Goal: Information Seeking & Learning: Get advice/opinions

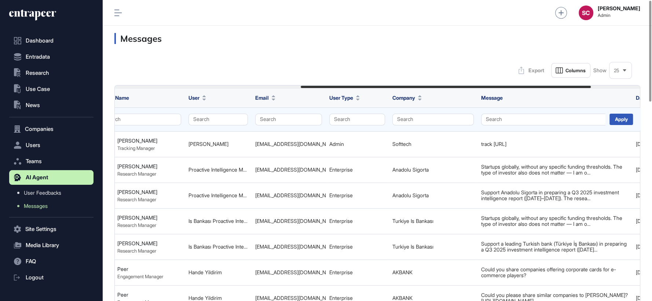
scroll to position [0, 337]
click at [356, 121] on button "Search" at bounding box center [357, 120] width 56 height 12
click at [360, 131] on div "Enterprise" at bounding box center [355, 133] width 43 height 10
click at [619, 119] on div "Apply" at bounding box center [620, 119] width 23 height 11
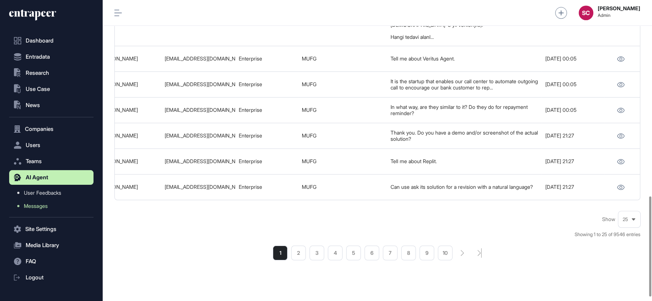
scroll to position [601, 0]
click at [296, 245] on li "2" at bounding box center [298, 252] width 15 height 15
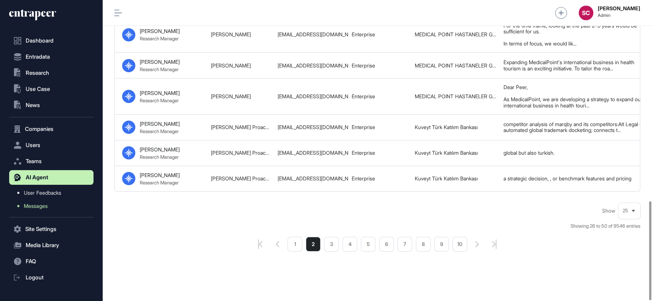
scroll to position [611, 0]
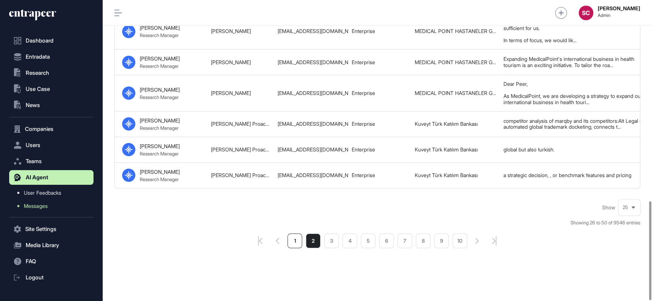
click at [296, 236] on li "1" at bounding box center [295, 241] width 15 height 15
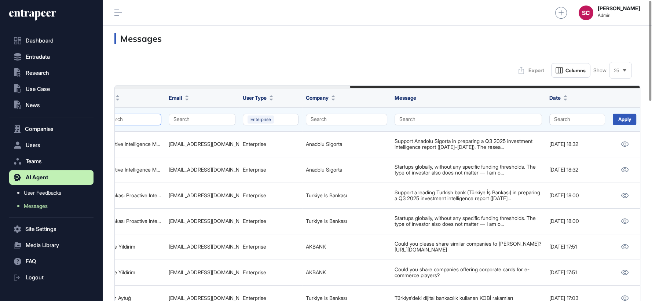
scroll to position [0, 427]
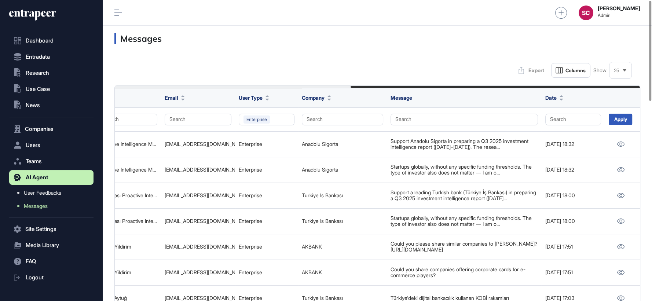
click at [617, 65] on div "25" at bounding box center [621, 70] width 22 height 14
click at [618, 142] on li "100" at bounding box center [621, 146] width 18 height 15
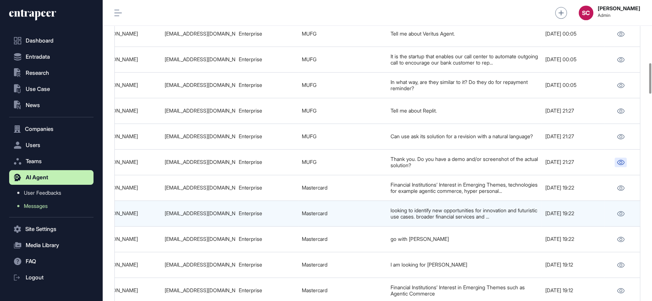
scroll to position [616, 0]
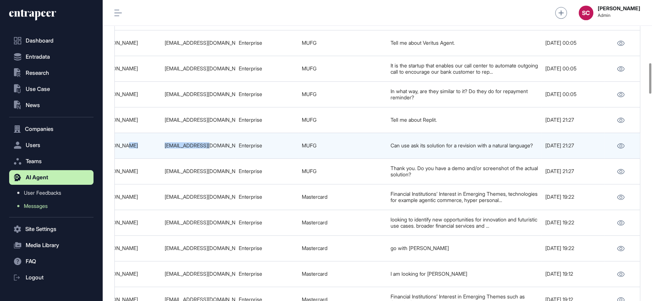
drag, startPoint x: 214, startPoint y: 127, endPoint x: 153, endPoint y: 126, distance: 60.9
click at [153, 133] on tr "68d195b23348b29750d88072 Overview of Replit Platform 68d1950b3348b29750d87a4f P…" at bounding box center [164, 146] width 953 height 26
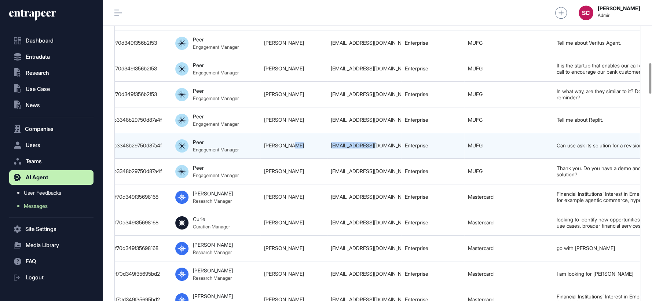
scroll to position [0, 251]
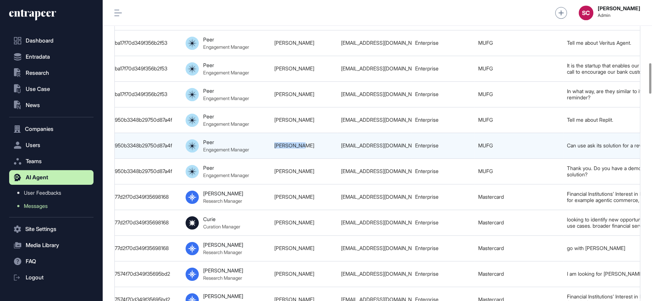
drag, startPoint x: 274, startPoint y: 130, endPoint x: 304, endPoint y: 129, distance: 30.1
click at [304, 133] on tr "68d195b23348b29750d88072 Overview of Replit Platform 68d1950b3348b29750d87a4f P…" at bounding box center [340, 146] width 953 height 26
copy tr "Eddie Wada"
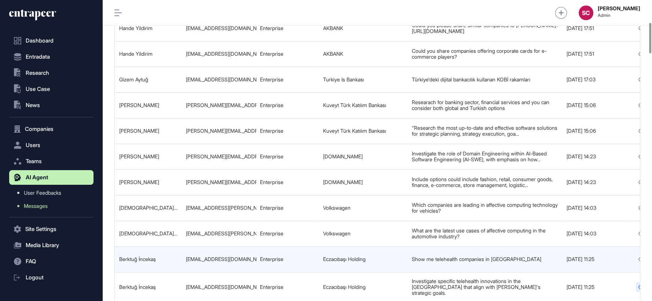
scroll to position [219, 0]
click at [250, 256] on div "berktug.incekas@eczacibasi.com.tr" at bounding box center [219, 259] width 67 height 6
copy tr "berktug.incekas@eczacibasi.com.tr"
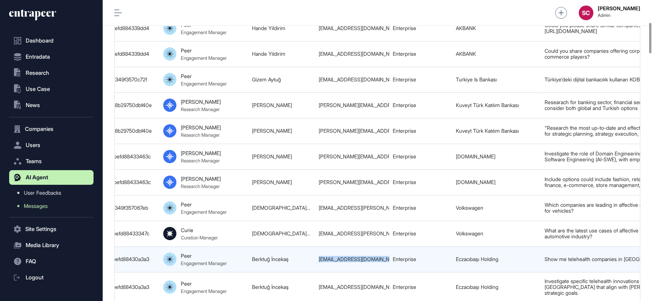
scroll to position [0, 263]
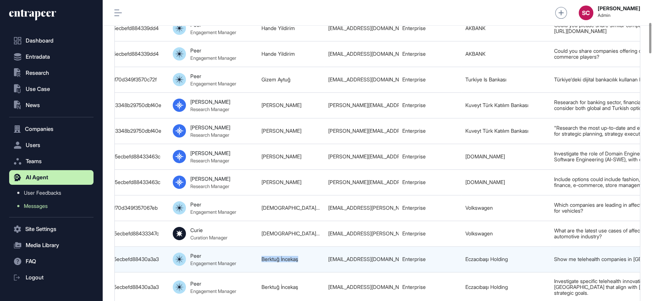
drag, startPoint x: 309, startPoint y: 258, endPoint x: 258, endPoint y: 255, distance: 51.4
click at [258, 255] on td "Berktuğ İncekaş" at bounding box center [291, 260] width 67 height 26
copy link "Berktuğ İncekaş"
drag, startPoint x: 527, startPoint y: 255, endPoint x: 458, endPoint y: 259, distance: 68.4
click at [458, 259] on tr "68d2597d5629d7a4e30ae3aa Telehealth Companies in the US 68d2597c5ecbefd88430a3a…" at bounding box center [327, 260] width 953 height 26
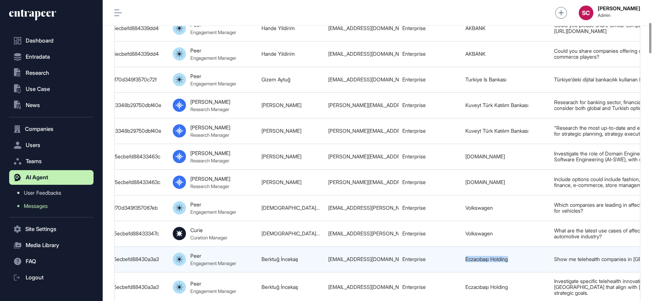
copy tr "Eczacıbaşı Holding"
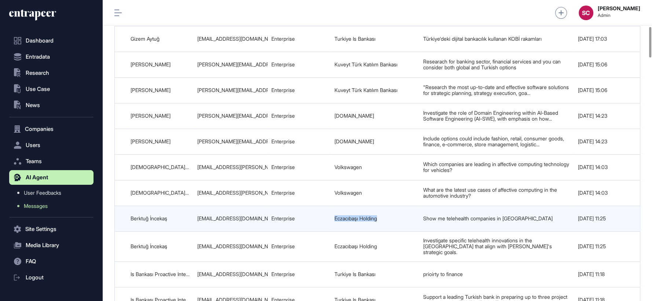
scroll to position [0, 427]
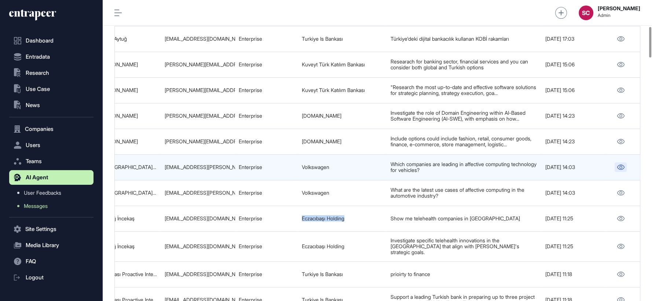
click at [620, 165] on icon at bounding box center [621, 167] width 8 height 5
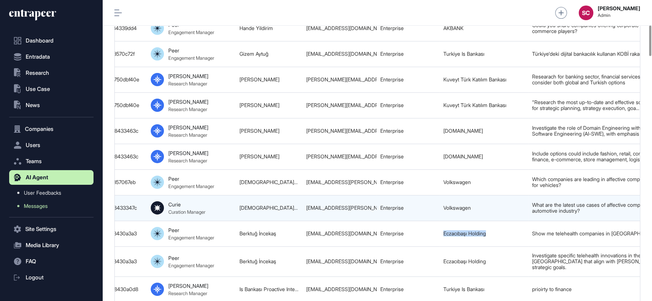
scroll to position [245, 0]
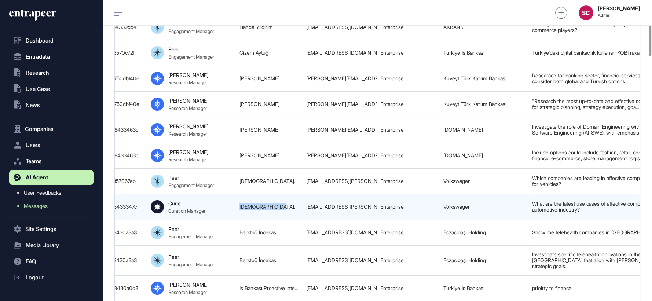
drag, startPoint x: 280, startPoint y: 201, endPoint x: 232, endPoint y: 202, distance: 48.5
click at [232, 202] on tr "68d27e693348b29750dbc58b Latest Use Cases of Affective Computing in the Automot…" at bounding box center [305, 207] width 953 height 26
copy tr "Christian Lucas"
click at [373, 204] on div "christian.lucas@volkswagen.de" at bounding box center [339, 207] width 67 height 6
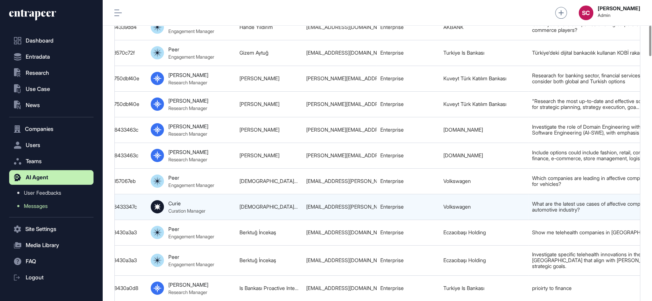
click at [373, 204] on div "christian.lucas@volkswagen.de" at bounding box center [339, 207] width 67 height 6
click at [363, 204] on div "christian.lucas@volkswagen.de" at bounding box center [339, 207] width 67 height 6
copy tr "christian.lucas@volkswagen.de"
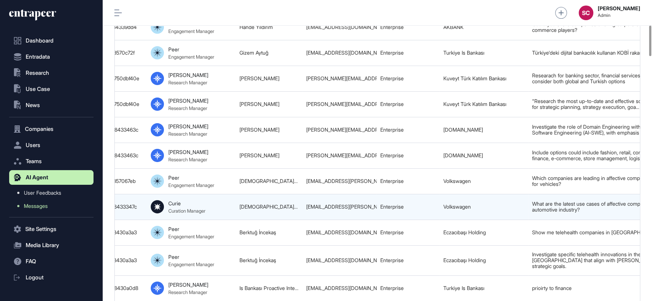
click at [452, 200] on td "Volkswagen" at bounding box center [484, 207] width 89 height 26
copy tr "Volkswagen"
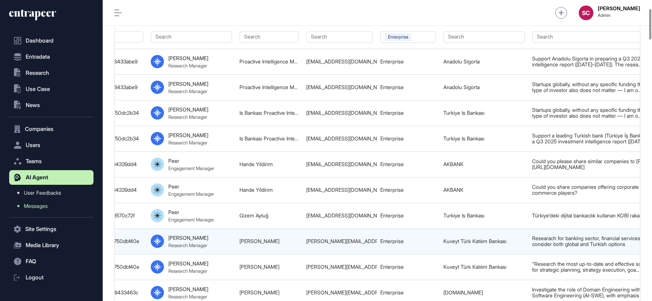
scroll to position [0, 427]
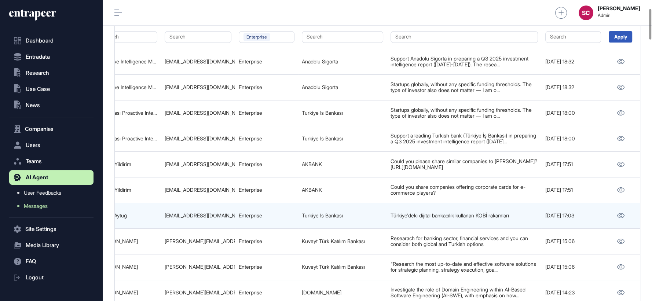
click at [203, 213] on div "gizem.aytug@isbank.com.tr" at bounding box center [198, 216] width 67 height 6
copy tr "gizem.aytug@isbank.com.tr"
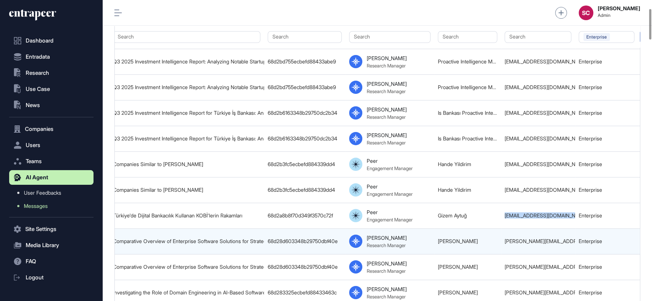
scroll to position [0, 0]
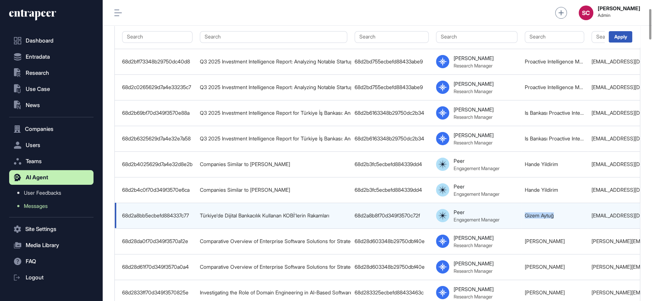
drag, startPoint x: 563, startPoint y: 212, endPoint x: 517, endPoint y: 212, distance: 45.5
click at [517, 212] on tr "68d2a8bb5ecbefd884337c77 Türkiye'de Dijital Bankacılık Kullanan KOBİ'lerin Raka…" at bounding box center [591, 216] width 953 height 26
copy tr "Gizem Aytuğ"
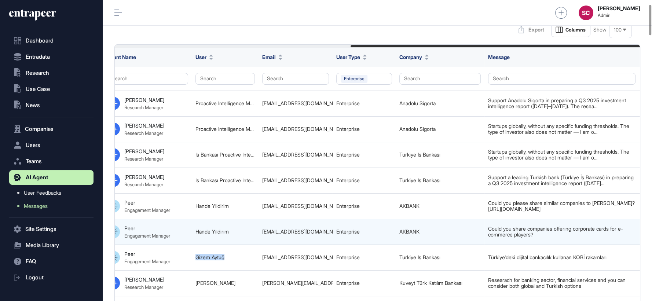
scroll to position [0, 427]
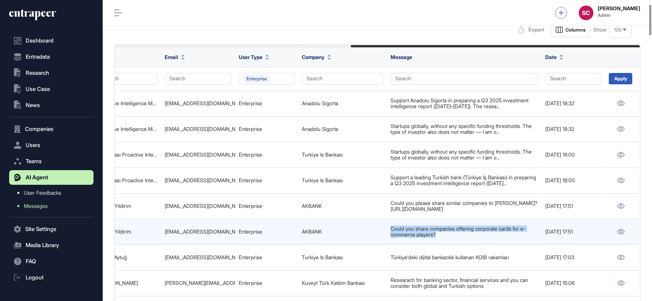
drag, startPoint x: 457, startPoint y: 236, endPoint x: 387, endPoint y: 225, distance: 70.6
click at [387, 225] on td "Could you share companies offering corporate cards for e-commerce players?" at bounding box center [464, 232] width 155 height 26
copy div "Could you share companies offering corporate cards for e-commerce players?"
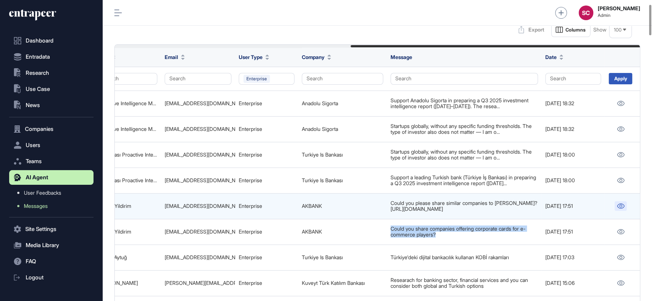
click at [623, 208] on link at bounding box center [621, 206] width 12 height 10
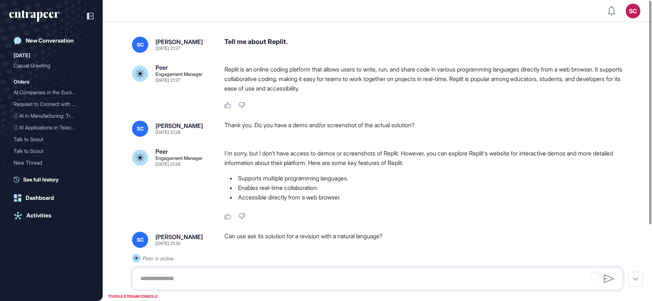
drag, startPoint x: 276, startPoint y: 131, endPoint x: 266, endPoint y: 1, distance: 130.3
click at [439, 125] on div "Thank you. Do you have a demo and/or screenshot of the actual solution?" at bounding box center [427, 129] width 404 height 16
click at [426, 159] on p "I'm sorry, but I don't have access to demos or screenshots of Replit. However, …" at bounding box center [427, 158] width 404 height 19
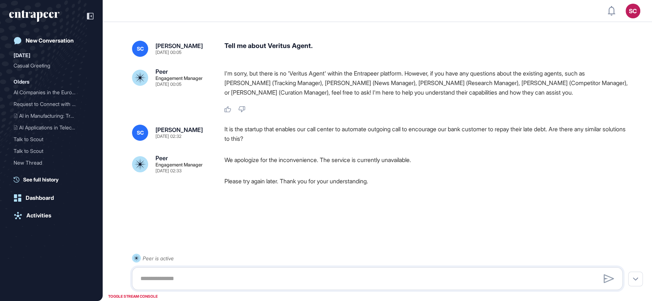
scroll to position [0, 0]
click at [272, 50] on div "Tell me about Veritus Agent." at bounding box center [427, 49] width 404 height 16
click at [268, 44] on div "Tell me about Veritus Agent." at bounding box center [427, 49] width 404 height 16
drag, startPoint x: 268, startPoint y: 45, endPoint x: 316, endPoint y: 45, distance: 48.1
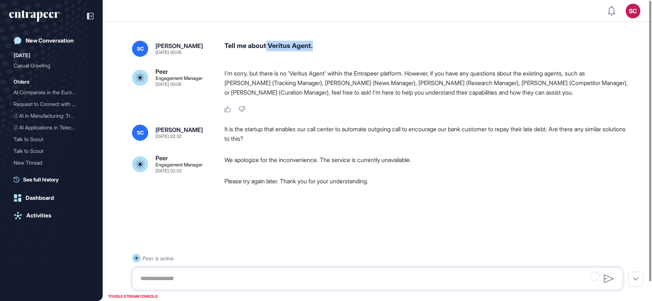
click at [316, 45] on div "Tell me about Veritus Agent." at bounding box center [427, 49] width 404 height 16
copy div "Veritus Agent."
click at [511, 127] on div "It is the startup that enables our call center to automate outgoing call to enc…" at bounding box center [427, 134] width 404 height 19
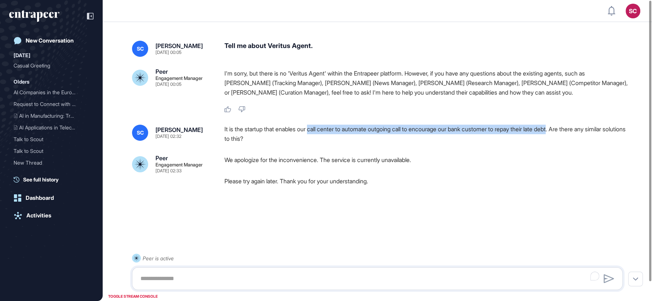
drag, startPoint x: 314, startPoint y: 130, endPoint x: 569, endPoint y: 130, distance: 255.0
click at [569, 130] on div "It is the startup that enables our call center to automate outgoing call to enc…" at bounding box center [427, 134] width 404 height 19
copy div "call center to automate outgoing call to encourage our bank customer to repay t…"
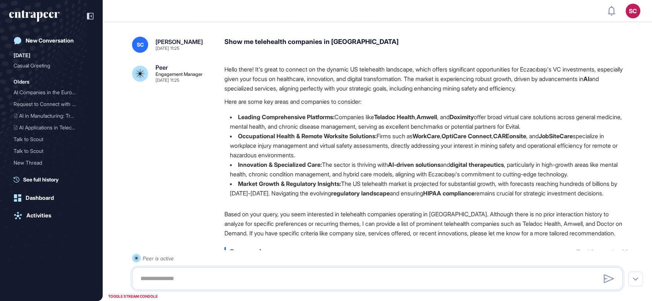
click at [299, 43] on div "Show me telehealth companies in US" at bounding box center [427, 45] width 404 height 16
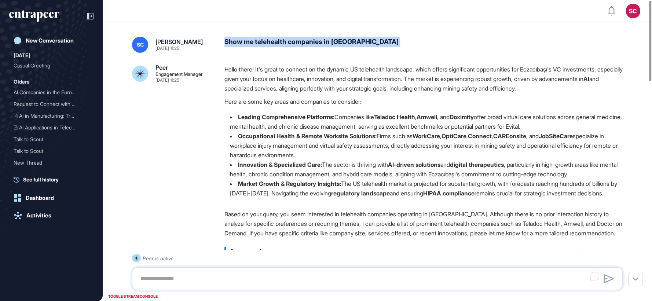
copy div "Show me telehealth companies in US"
click at [406, 154] on li "Occupational Health & Remote Worksite Solutions: Firms such as WorkCare , OptiC…" at bounding box center [427, 145] width 404 height 29
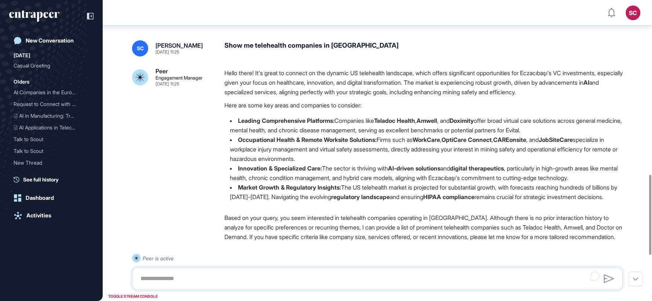
scroll to position [656, 0]
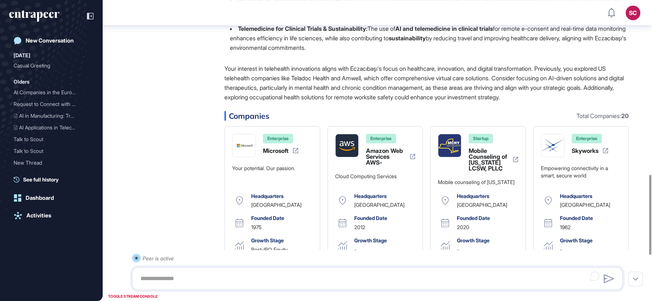
click at [649, 175] on div at bounding box center [650, 215] width 2 height 80
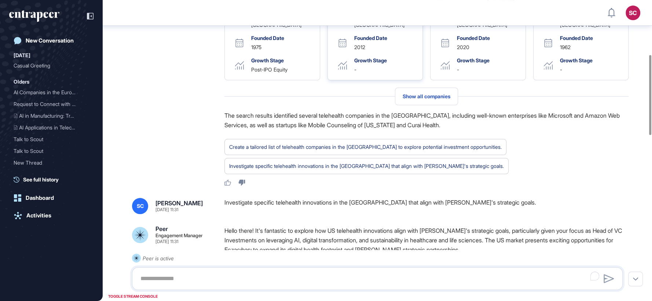
scroll to position [447, 0]
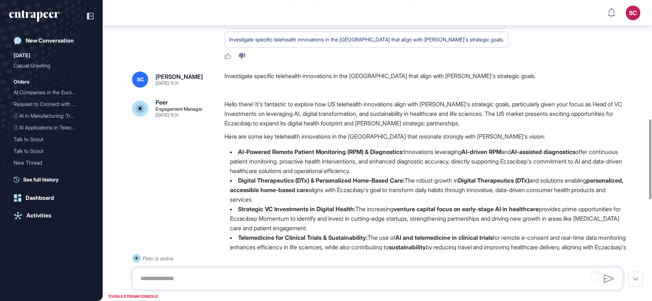
click at [341, 88] on div "Investigate specific telehealth innovations in the [GEOGRAPHIC_DATA] that align…" at bounding box center [427, 80] width 404 height 16
click at [341, 88] on div "Investigate specific telehealth innovations in the US that align with Eczacıbaş…" at bounding box center [427, 80] width 404 height 16
click at [340, 88] on div "Investigate specific telehealth innovations in the US that align with Eczacıbaş…" at bounding box center [427, 80] width 404 height 16
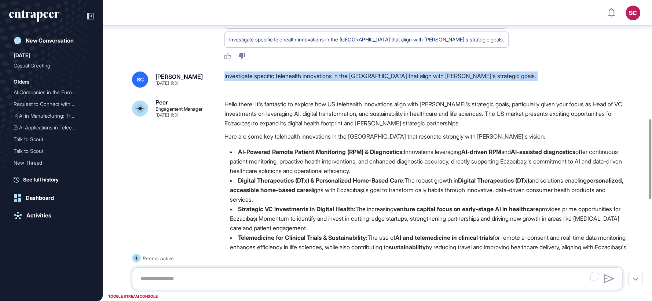
click at [340, 88] on div "Investigate specific telehealth innovations in the US that align with Eczacıbaş…" at bounding box center [427, 80] width 404 height 16
copy div "Investigate specific telehealth innovations in the US that align with Eczacıbaş…"
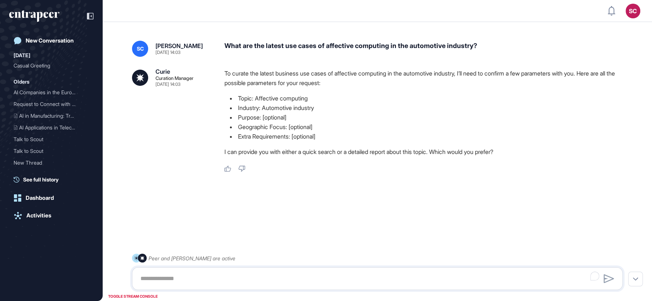
click at [320, 47] on div "What are the latest use cases of affective computing in the automotive industry?" at bounding box center [427, 49] width 404 height 16
click at [318, 42] on div "What are the latest use cases of affective computing in the automotive industry?" at bounding box center [427, 49] width 404 height 16
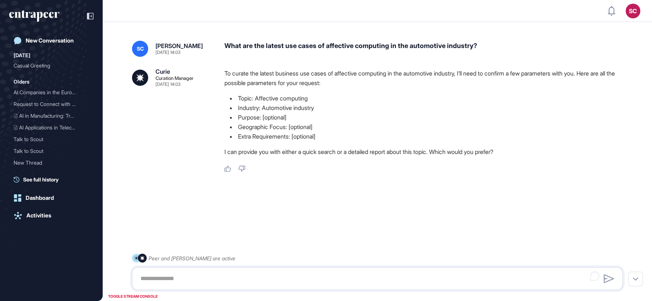
click at [318, 42] on div "What are the latest use cases of affective computing in the automotive industry?" at bounding box center [427, 49] width 404 height 16
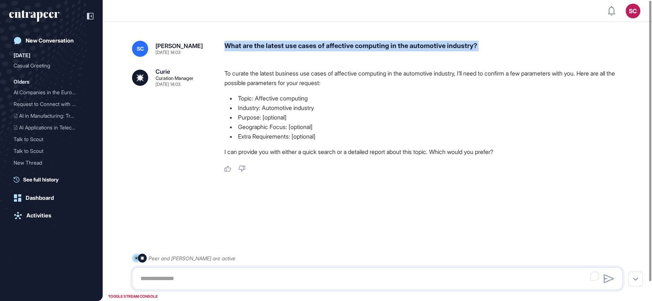
click at [267, 41] on div "What are the latest use cases of affective computing in the automotive industry?" at bounding box center [427, 49] width 404 height 16
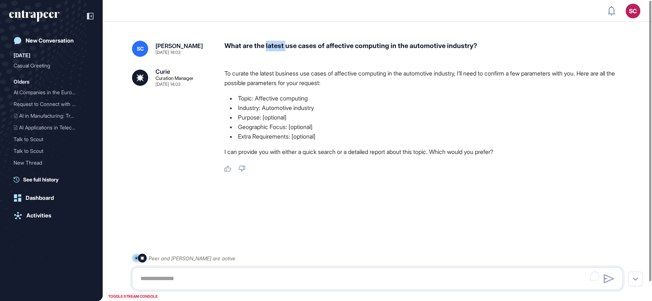
click at [267, 41] on div "What are the latest use cases of affective computing in the automotive industry?" at bounding box center [427, 49] width 404 height 16
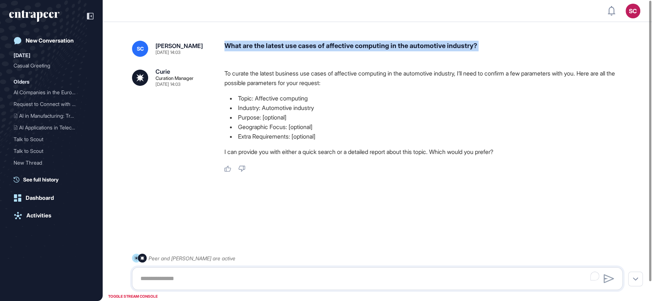
click at [267, 41] on div "What are the latest use cases of affective computing in the automotive industry?" at bounding box center [427, 49] width 404 height 16
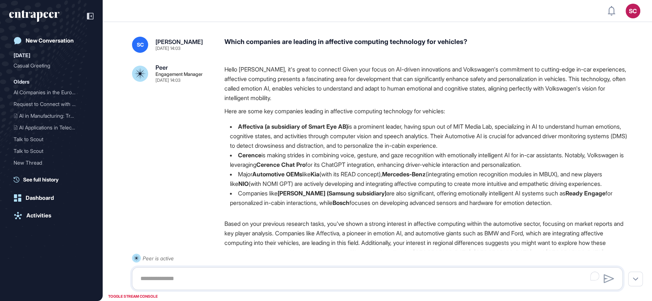
click at [329, 46] on div "Which companies are leading in affective computing technology for vehicles?" at bounding box center [427, 45] width 404 height 16
click at [327, 39] on div "Which companies are leading in affective computing technology for vehicles?" at bounding box center [427, 45] width 404 height 16
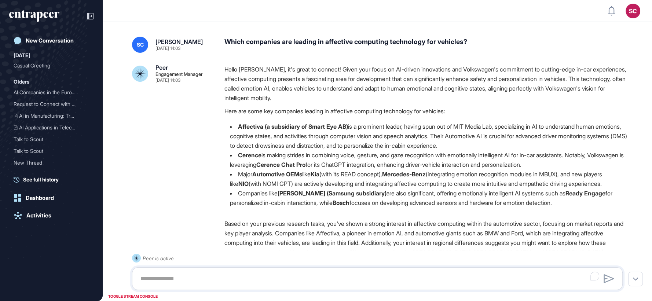
click at [327, 39] on div "Which companies are leading in affective computing technology for vehicles?" at bounding box center [427, 45] width 404 height 16
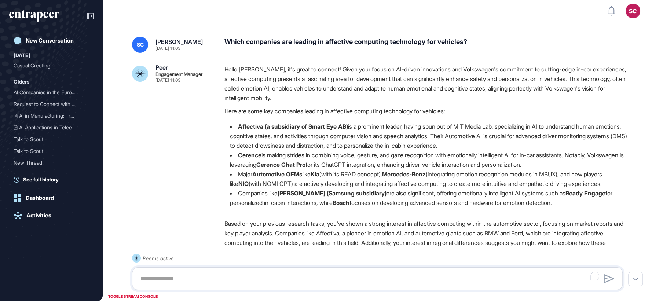
click at [477, 38] on div "Which companies are leading in affective computing technology for vehicles?" at bounding box center [427, 45] width 404 height 16
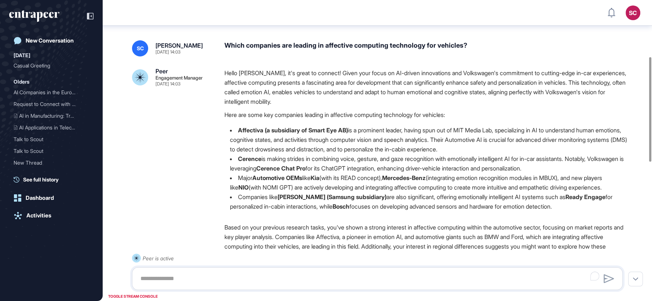
click at [318, 193] on strong "HARMAN (Samsung subsidiary)" at bounding box center [332, 196] width 109 height 7
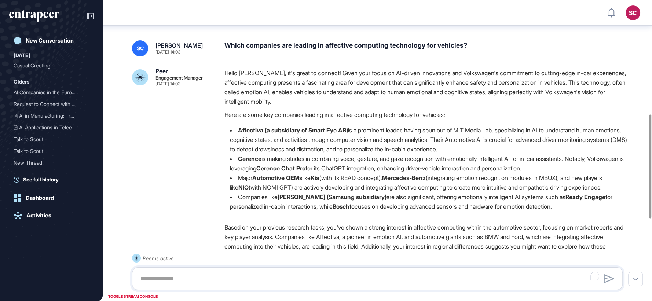
scroll to position [329, 0]
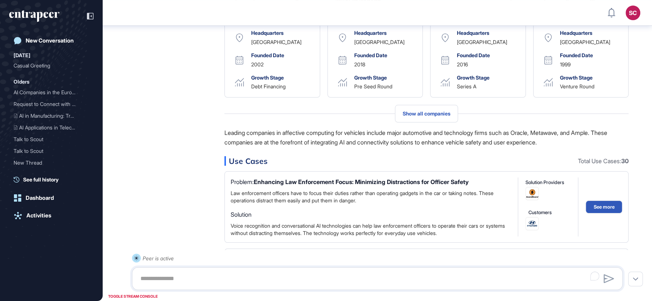
click at [649, 118] on div at bounding box center [650, 166] width 2 height 104
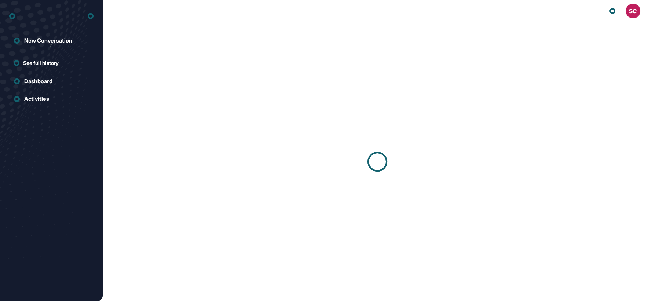
scroll to position [0, 0]
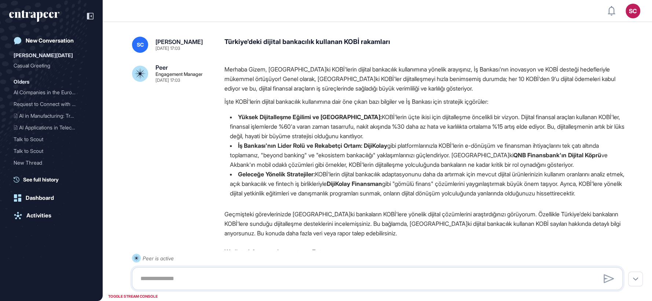
click at [323, 40] on div "Türkiye'deki dijital bankacılık kullanan KOBİ rakamları" at bounding box center [427, 45] width 404 height 16
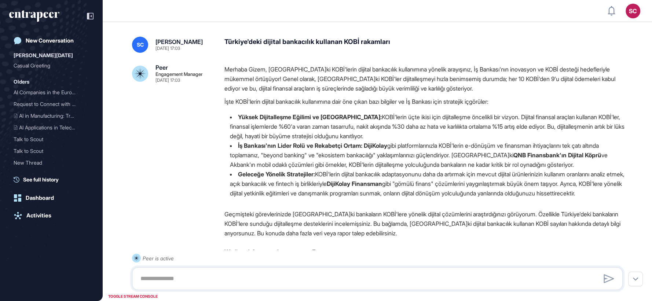
click at [323, 40] on div "Türkiye'deki dijital bankacılık kullanan KOBİ rakamları" at bounding box center [427, 45] width 404 height 16
click at [390, 45] on div "Türkiye'deki dijital bankacılık kullanan KOBİ rakamları" at bounding box center [427, 45] width 404 height 16
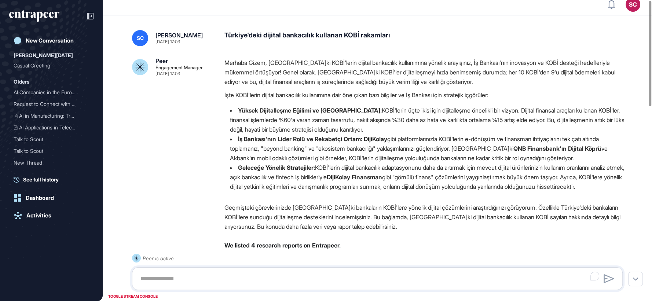
scroll to position [0, 0]
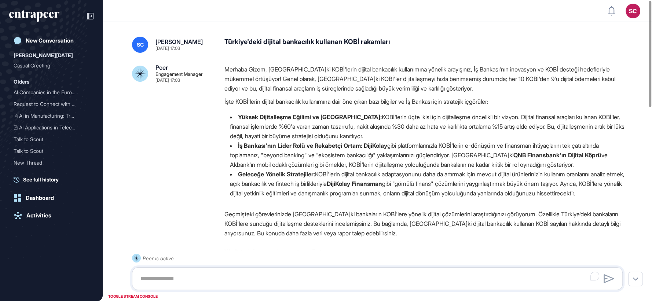
drag, startPoint x: 413, startPoint y: 42, endPoint x: 211, endPoint y: 47, distance: 201.9
click at [211, 47] on div "SC Serenay Cetinkaya [DATE] 17:03 [GEOGRAPHIC_DATA]ki dijital bankacılık kullan…" at bounding box center [377, 45] width 491 height 16
click at [410, 44] on div "Türkiye'deki dijital bankacılık kullanan KOBİ rakamları" at bounding box center [427, 45] width 404 height 16
drag, startPoint x: 410, startPoint y: 44, endPoint x: 240, endPoint y: 43, distance: 170.6
click at [240, 43] on div "Türkiye'deki dijital bankacılık kullanan KOBİ rakamları" at bounding box center [427, 45] width 404 height 16
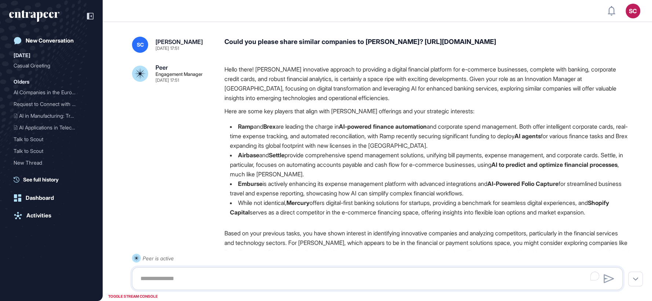
click at [309, 38] on div "Could you please share similar companies to Parker? https://getparker.com/" at bounding box center [427, 45] width 404 height 16
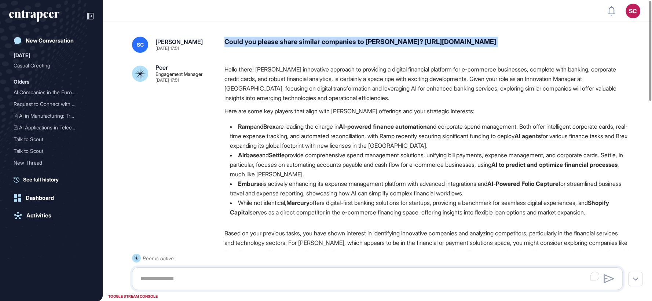
click at [349, 48] on div "Could you please share similar companies to Parker? https://getparker.com/" at bounding box center [427, 45] width 404 height 16
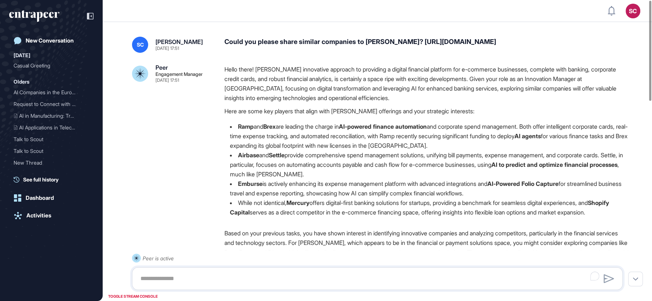
click at [420, 41] on div "Could you please share similar companies to Parker? https://getparker.com/" at bounding box center [427, 45] width 404 height 16
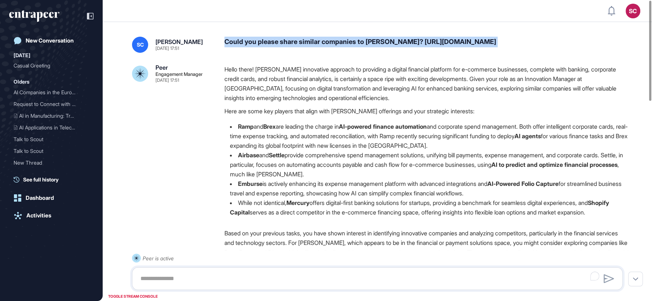
click at [420, 41] on div "Could you please share similar companies to Parker? https://getparker.com/" at bounding box center [427, 45] width 404 height 16
copy div "Could you please share similar companies to Parker? https://getparker.com/"
click at [650, 101] on div at bounding box center [650, 51] width 2 height 100
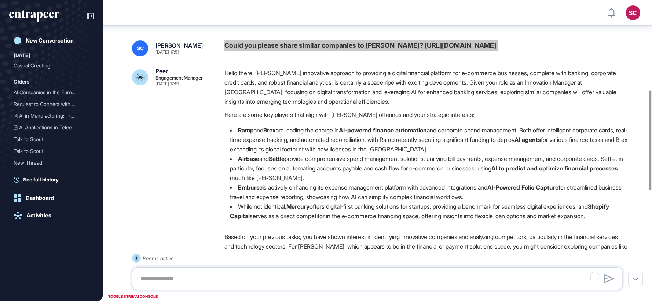
scroll to position [270, 0]
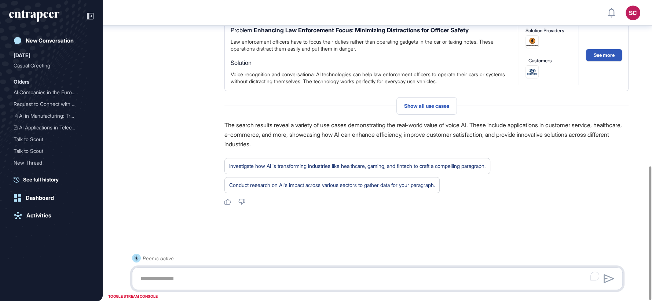
scroll to position [374, 0]
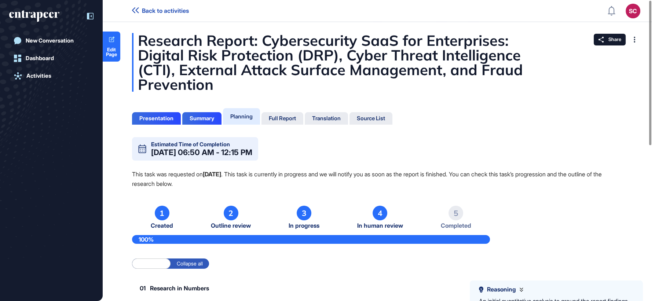
click at [93, 12] on div at bounding box center [87, 16] width 14 height 14
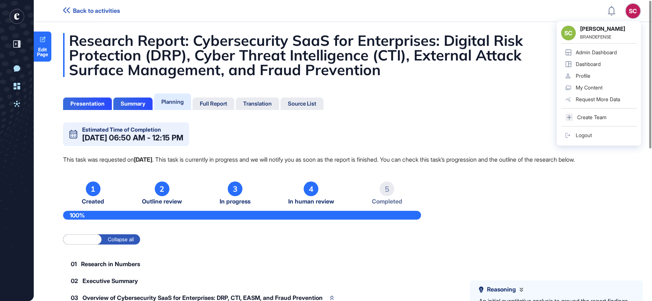
click at [617, 56] on link "Admin Dashboard" at bounding box center [599, 53] width 76 height 12
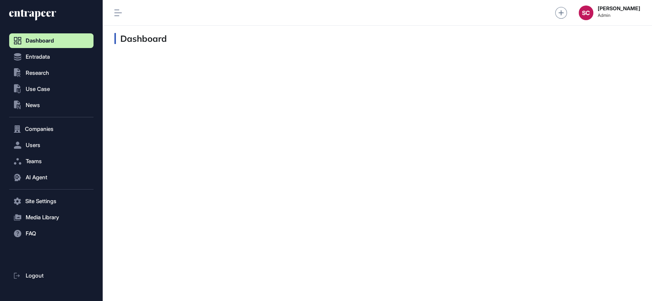
scroll to position [0, 0]
click at [64, 129] on button "Companies" at bounding box center [51, 129] width 84 height 15
click at [64, 145] on link "Company List" at bounding box center [53, 144] width 81 height 13
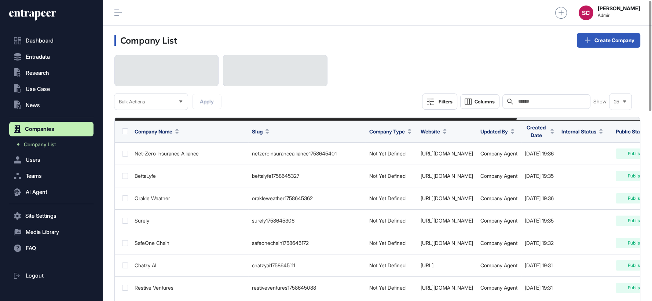
click at [518, 104] on input "text" at bounding box center [552, 102] width 68 height 6
click at [521, 97] on div "Search" at bounding box center [547, 101] width 88 height 15
click at [522, 105] on div "Search" at bounding box center [552, 102] width 68 height 6
paste input "******"
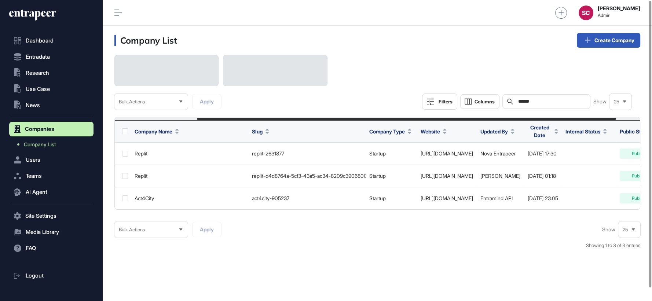
scroll to position [0, 133]
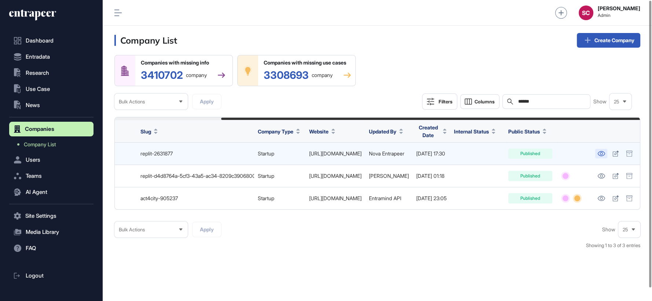
click at [600, 149] on link at bounding box center [602, 154] width 12 height 10
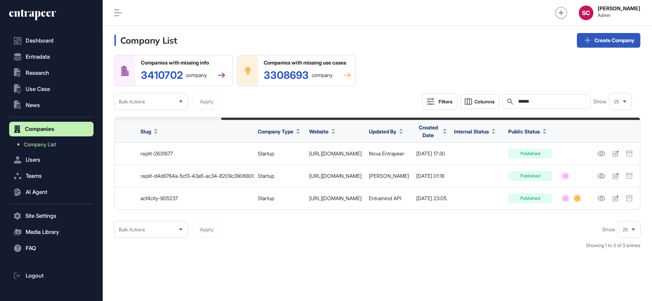
click at [560, 102] on input "******" at bounding box center [552, 102] width 68 height 6
type input "******"
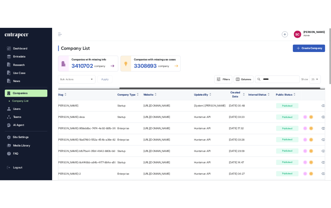
scroll to position [0, 172]
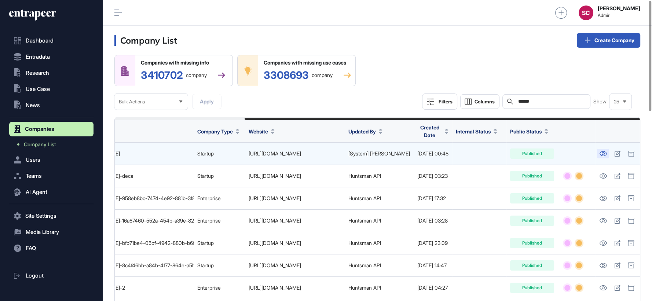
click at [600, 152] on icon at bounding box center [604, 153] width 8 height 5
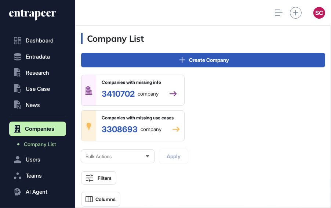
scroll to position [208, 256]
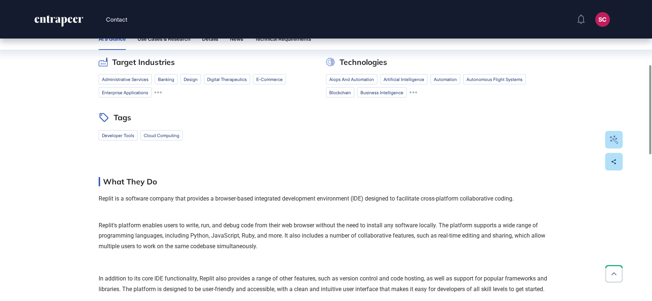
scroll to position [57, 0]
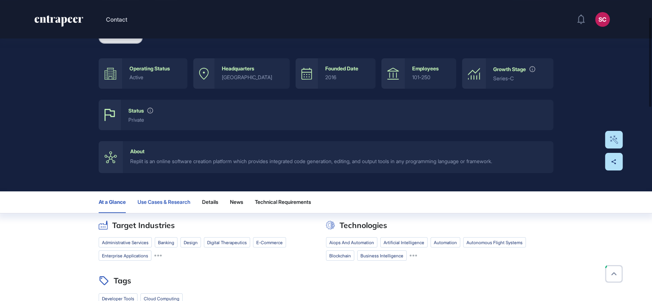
click at [164, 199] on span "Use Cases & Research" at bounding box center [164, 202] width 53 height 6
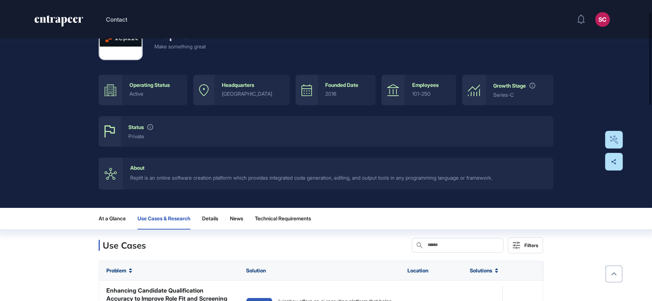
scroll to position [81, 0]
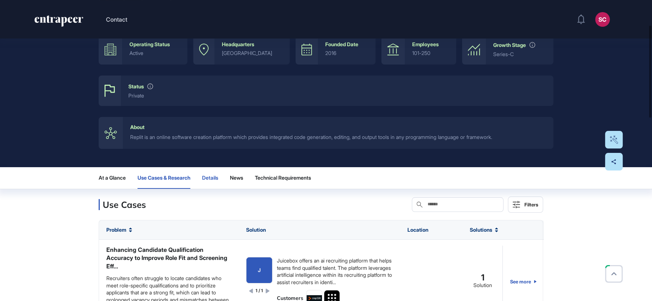
click at [218, 178] on span "Details" at bounding box center [210, 178] width 16 height 6
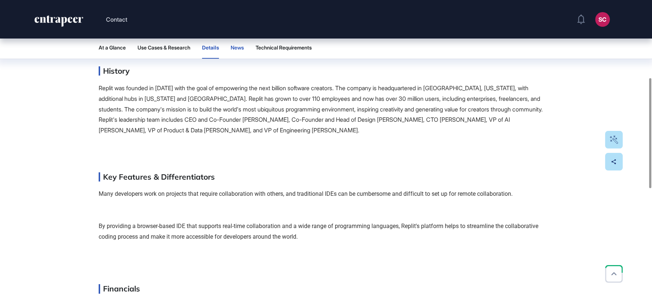
click at [244, 41] on button "News" at bounding box center [237, 48] width 13 height 22
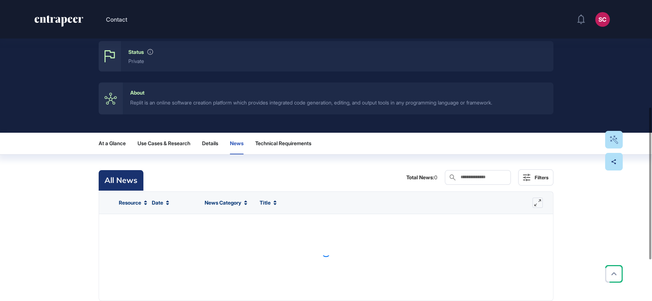
scroll to position [212, 0]
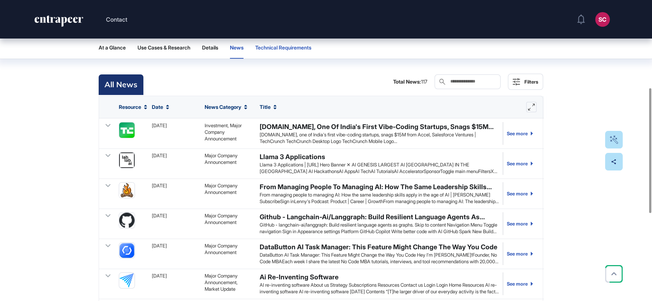
click at [297, 48] on span "Technical Requirements" at bounding box center [283, 48] width 56 height 6
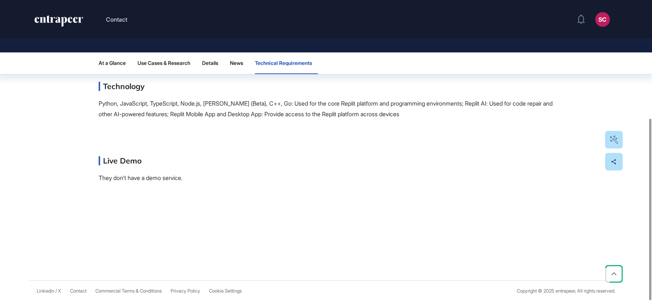
scroll to position [196, 0]
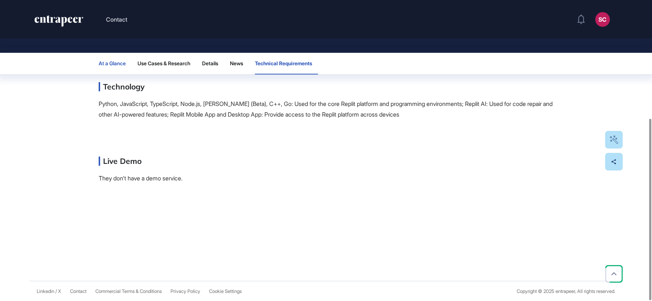
click at [115, 63] on span "At a Glance" at bounding box center [112, 64] width 27 height 6
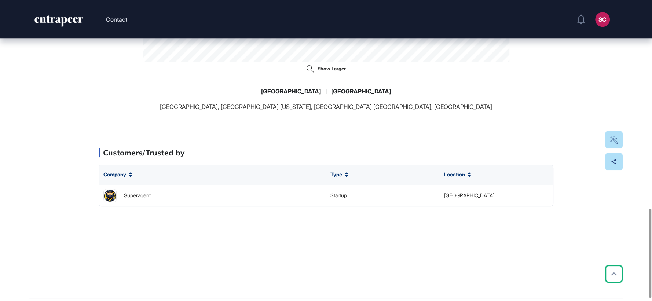
scroll to position [710, 0]
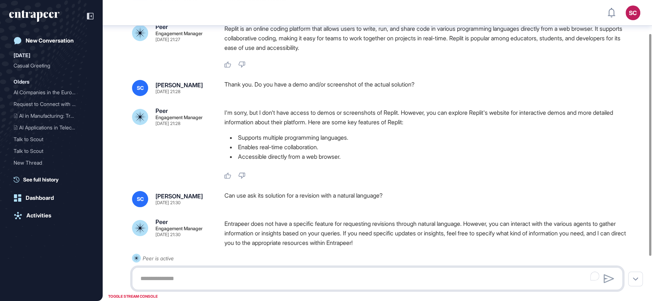
scroll to position [105, 0]
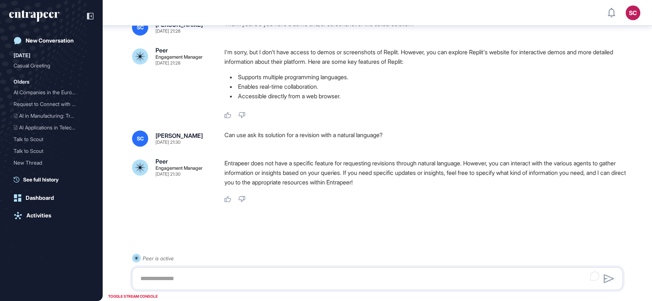
click at [61, 43] on div "New Conversation" at bounding box center [50, 40] width 48 height 7
click at [44, 13] on icon "entrapeer-logo" at bounding box center [31, 15] width 45 height 6
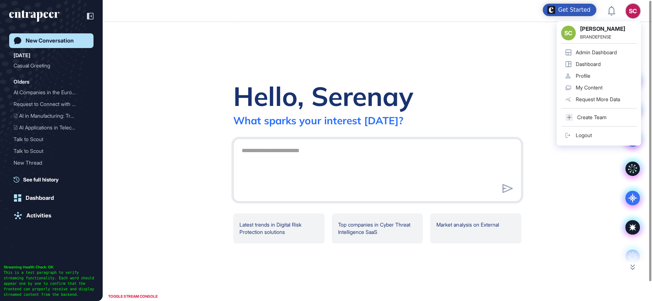
click at [589, 74] on div "Profile" at bounding box center [583, 76] width 15 height 6
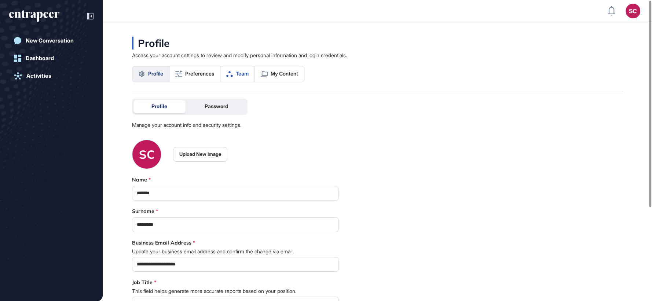
click at [235, 70] on link "Team" at bounding box center [238, 73] width 34 height 15
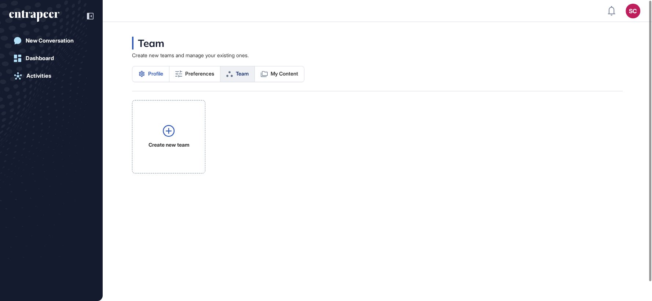
click at [133, 66] on link "Profile" at bounding box center [150, 73] width 37 height 15
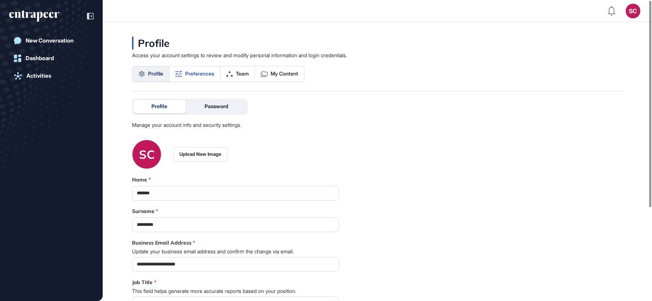
click at [186, 71] on span "Preferences" at bounding box center [199, 74] width 29 height 6
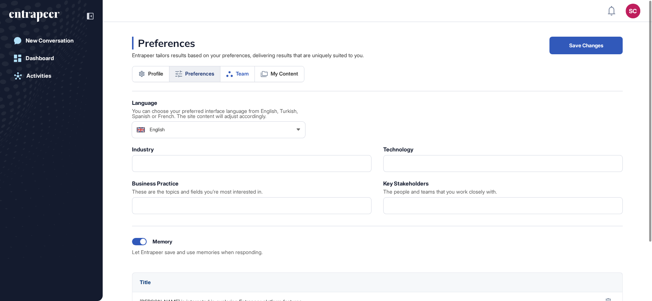
click at [249, 74] on span "Team" at bounding box center [242, 74] width 13 height 6
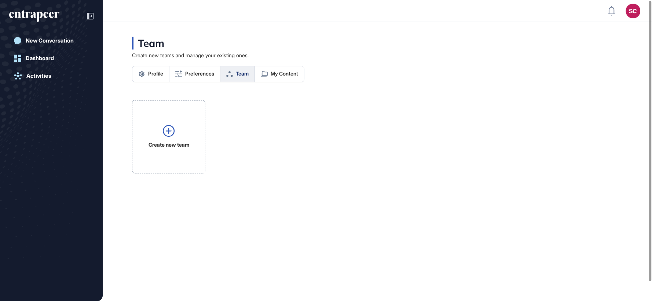
click at [275, 76] on span "My Content" at bounding box center [285, 74] width 28 height 6
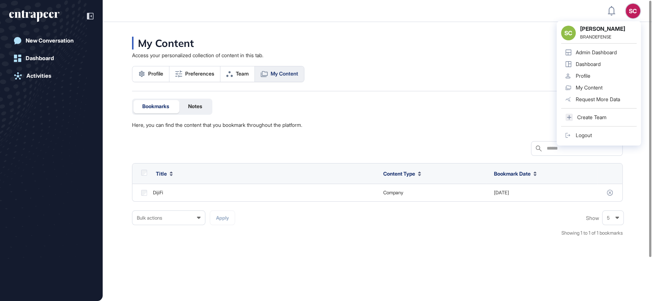
click at [595, 33] on strong "[PERSON_NAME]" at bounding box center [608, 29] width 57 height 7
click at [595, 39] on div "BRANDEFENSE" at bounding box center [608, 37] width 57 height 6
click at [591, 75] on link "Profile" at bounding box center [599, 76] width 76 height 12
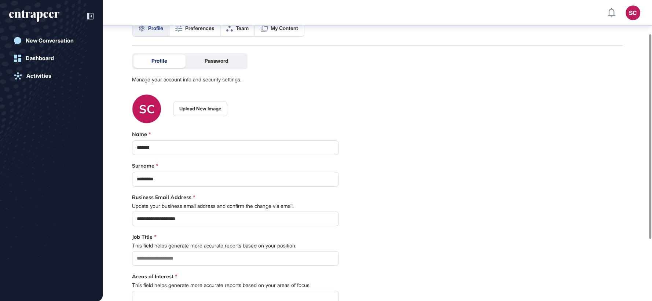
scroll to position [17, 0]
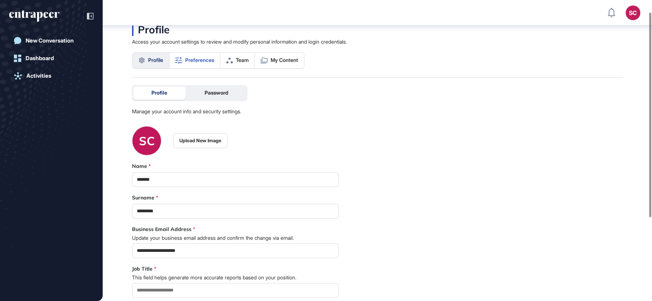
click at [204, 53] on link "Preferences" at bounding box center [195, 60] width 51 height 15
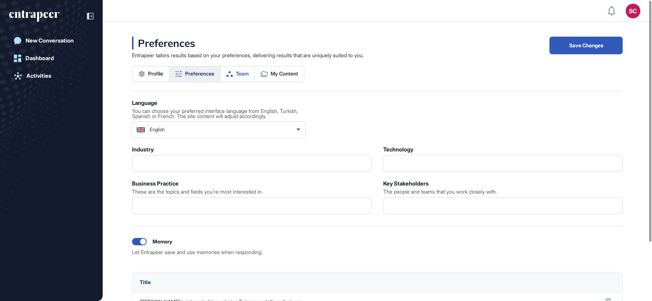
click at [254, 73] on link "Team" at bounding box center [238, 73] width 34 height 15
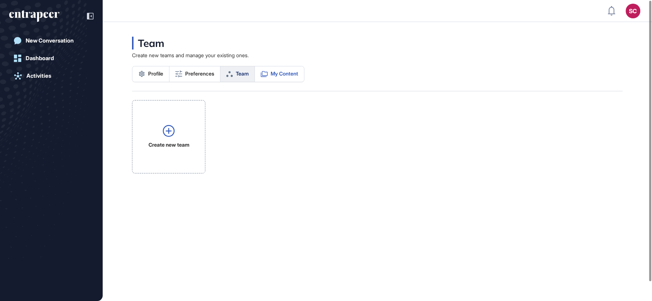
click at [266, 76] on icon at bounding box center [264, 74] width 7 height 6
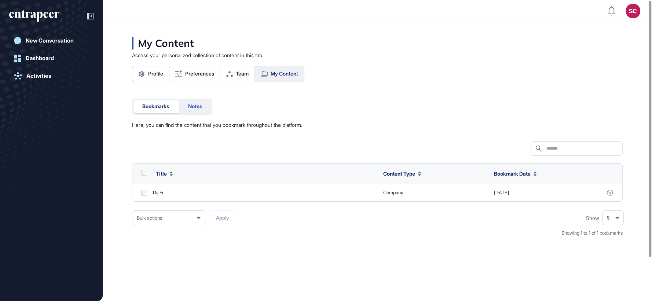
click at [202, 108] on span "Notes" at bounding box center [195, 106] width 14 height 6
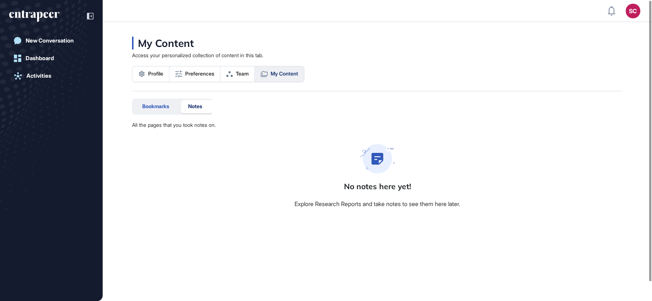
click at [148, 107] on span "Bookmarks" at bounding box center [155, 106] width 27 height 6
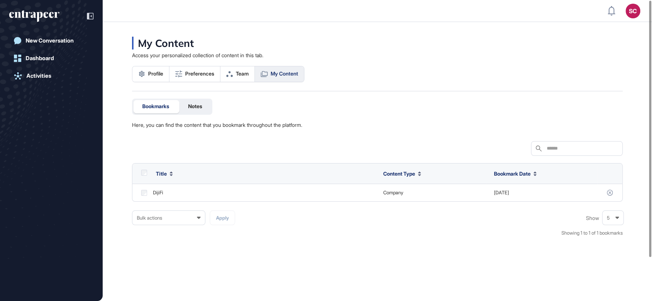
click at [629, 15] on div "SC" at bounding box center [633, 11] width 15 height 15
click at [44, 17] on icon "entrapeer-logo" at bounding box center [31, 15] width 45 height 6
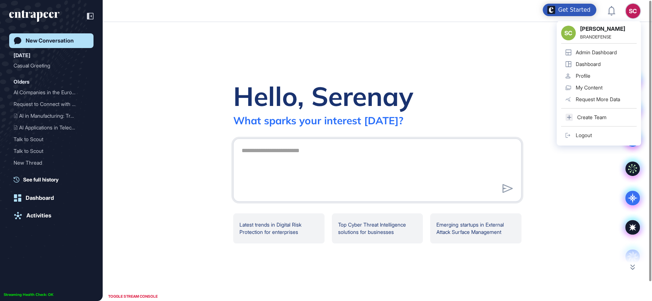
click at [604, 54] on div "Admin Dashboard" at bounding box center [596, 53] width 41 height 6
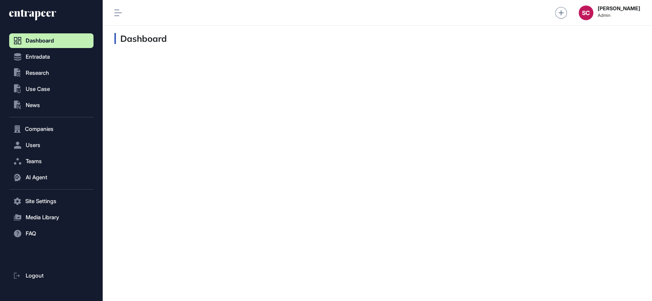
scroll to position [0, 0]
click at [42, 145] on button "Users" at bounding box center [51, 145] width 84 height 15
click at [36, 17] on icon at bounding box center [37, 16] width 6 height 10
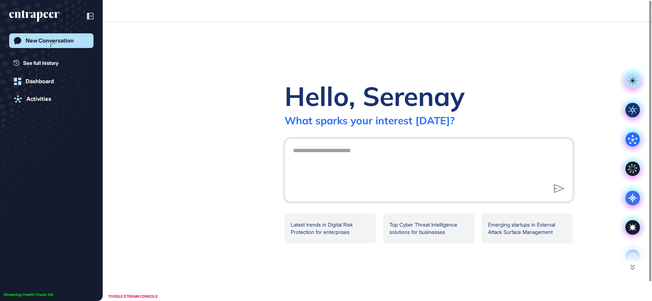
scroll to position [0, 0]
click at [363, 155] on textarea at bounding box center [429, 168] width 280 height 51
type textarea "**"
click at [352, 163] on textarea "**" at bounding box center [429, 168] width 280 height 51
click at [600, 82] on div "Hello, Serenay What sparks your interest today? ** .cls-2{fill:#fff} Latest tre…" at bounding box center [428, 161] width 447 height 279
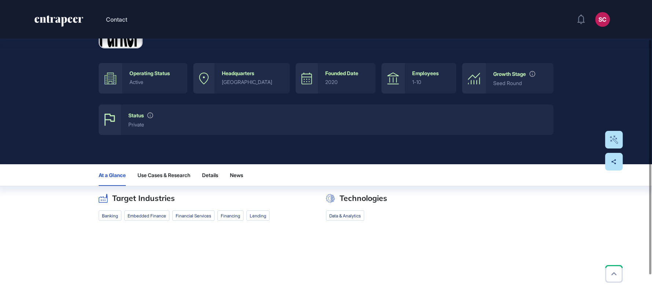
scroll to position [84, 0]
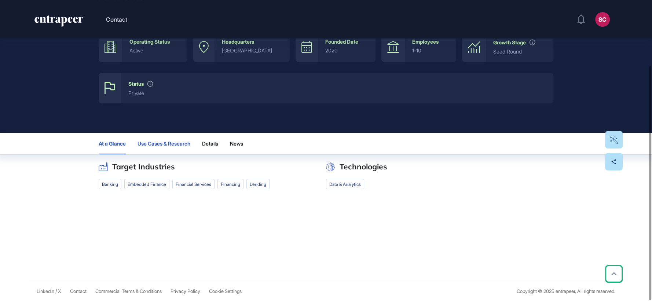
click at [166, 143] on span "Use Cases & Research" at bounding box center [164, 144] width 53 height 6
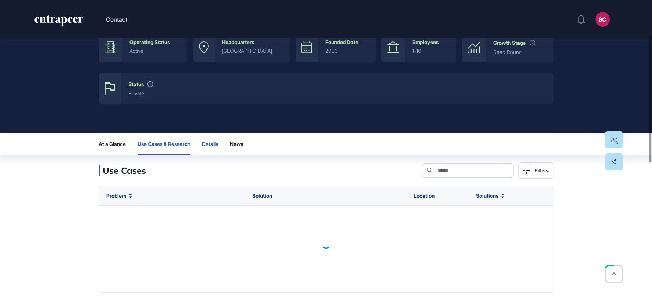
click at [209, 142] on span "Details" at bounding box center [210, 144] width 16 height 6
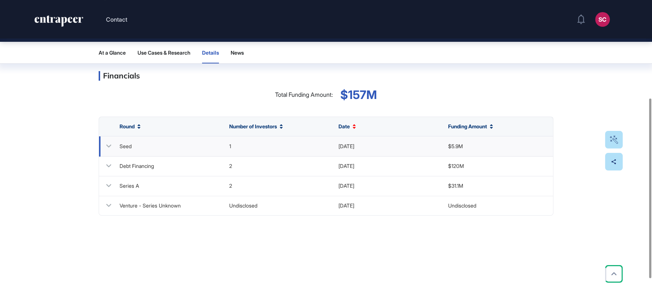
scroll to position [180, 0]
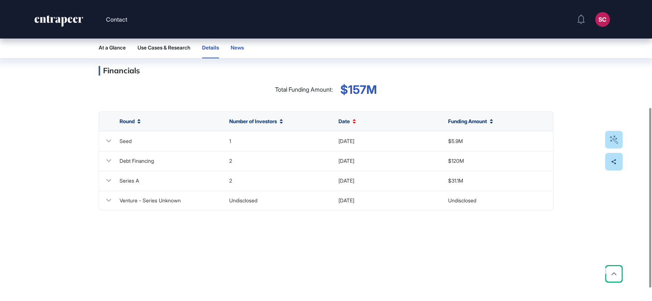
click at [250, 47] on button "News" at bounding box center [240, 48] width 19 height 22
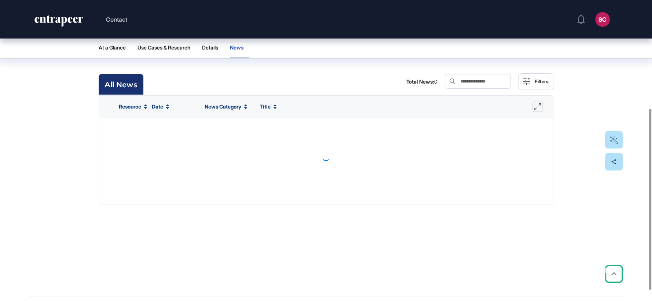
scroll to position [141, 0]
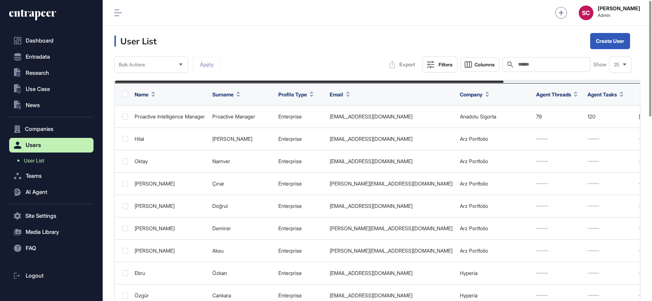
click at [538, 64] on input "text" at bounding box center [552, 65] width 68 height 6
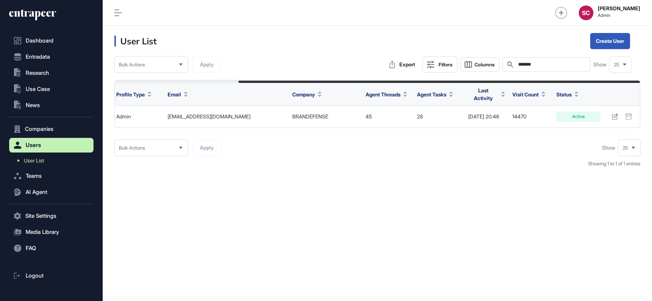
scroll to position [0, 162]
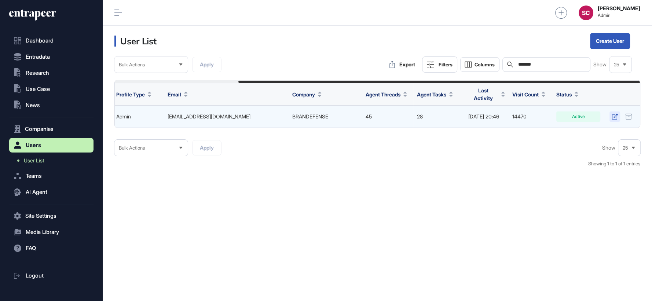
type input "*******"
click at [614, 114] on icon at bounding box center [615, 117] width 6 height 6
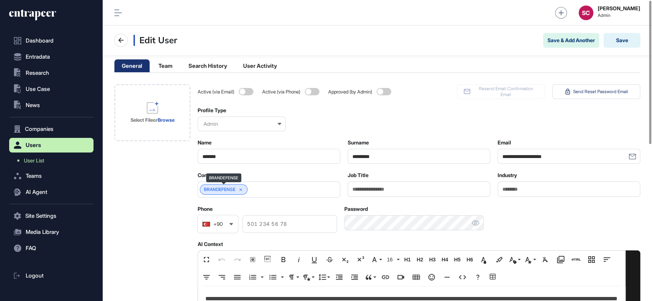
click at [239, 189] on icon at bounding box center [241, 189] width 5 height 5
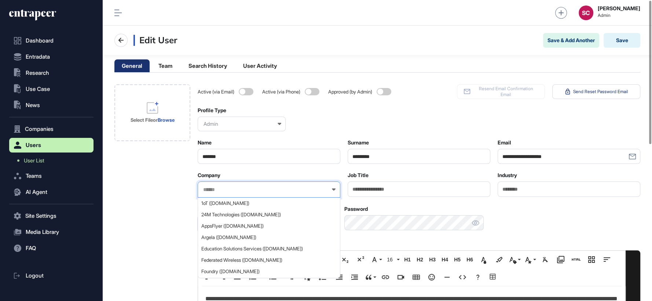
click at [239, 189] on input "text" at bounding box center [265, 190] width 124 height 6
type input "****"
click at [232, 205] on span "MUFG (mufg.jp)" at bounding box center [268, 204] width 135 height 6
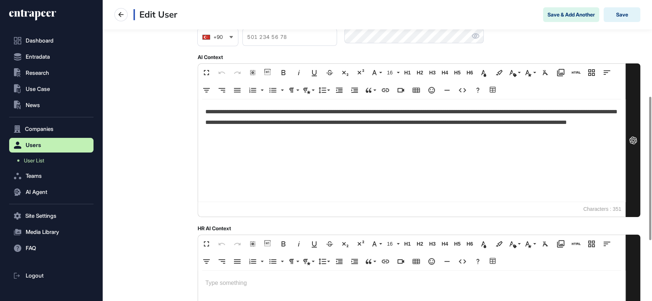
scroll to position [204, 0]
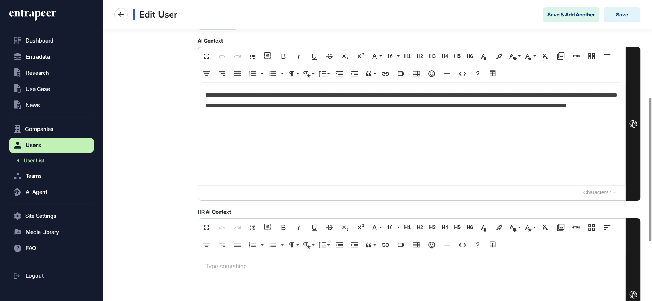
click at [296, 110] on p "**********" at bounding box center [411, 106] width 413 height 32
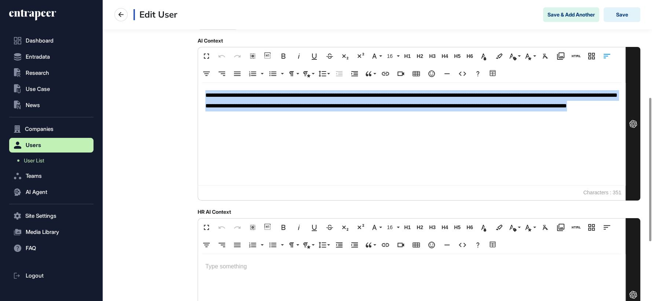
click at [296, 110] on p "**********" at bounding box center [411, 106] width 413 height 32
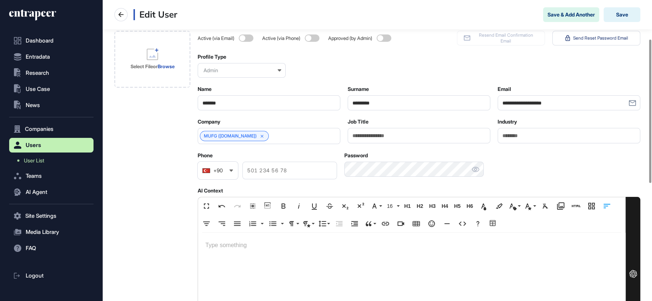
scroll to position [81, 0]
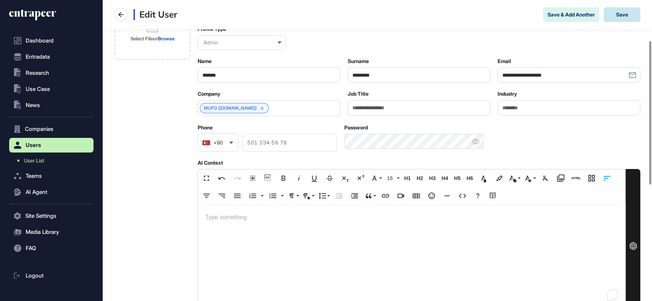
click at [621, 15] on button "Save" at bounding box center [622, 14] width 37 height 15
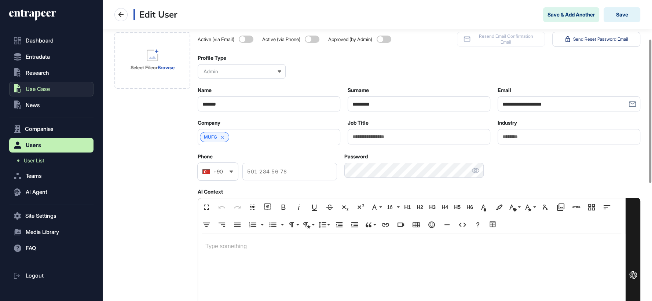
scroll to position [81, 0]
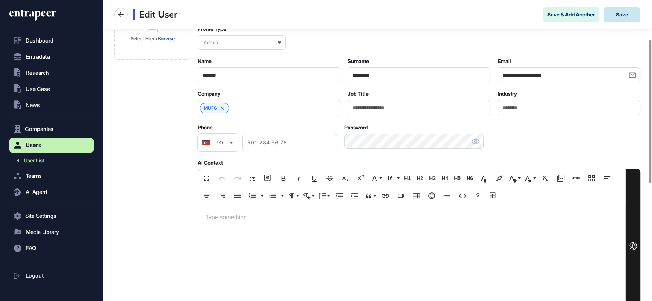
click at [618, 11] on button "Save" at bounding box center [622, 14] width 37 height 15
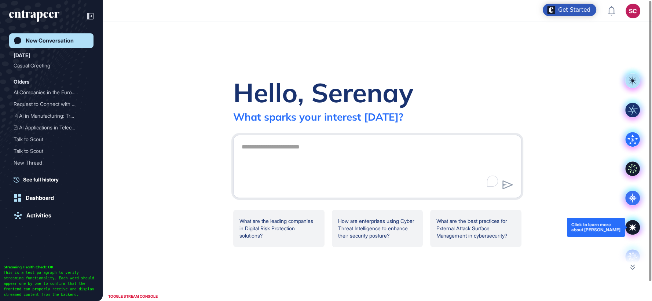
click at [562, 103] on div "Hello, [PERSON_NAME] What sparks your interest [DATE]? .cls-2{fill:#fff} What a…" at bounding box center [378, 161] width 550 height 279
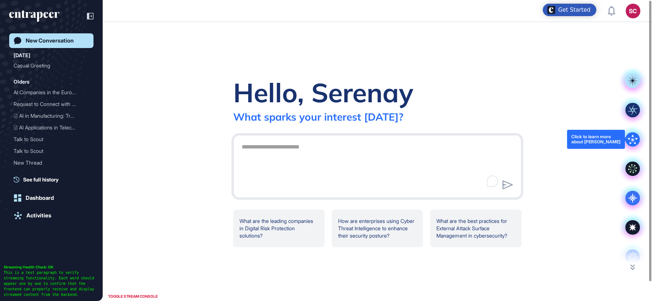
click at [631, 136] on icon at bounding box center [633, 139] width 15 height 15
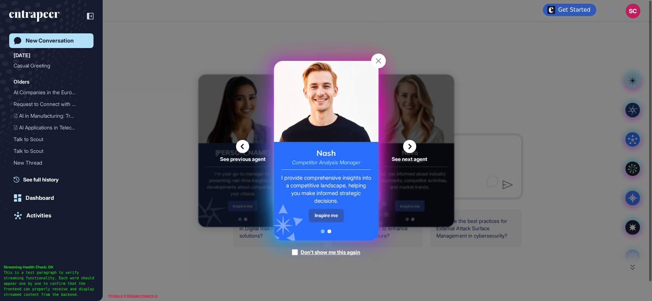
click at [413, 146] on icon at bounding box center [409, 146] width 13 height 13
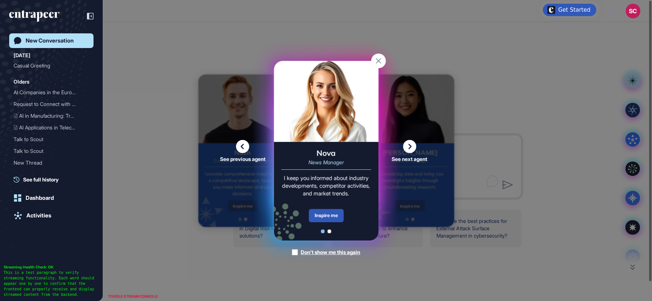
click at [413, 146] on icon at bounding box center [409, 146] width 13 height 13
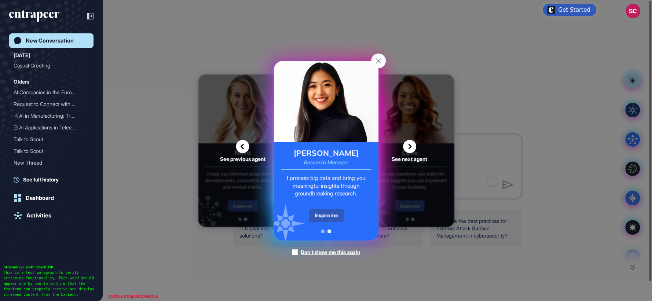
click at [413, 146] on icon at bounding box center [409, 146] width 13 height 13
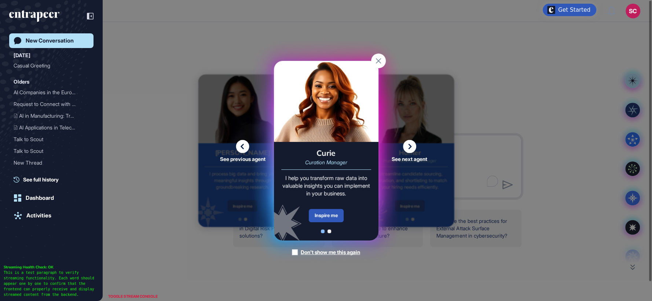
click at [413, 146] on icon at bounding box center [409, 146] width 13 height 13
click at [409, 146] on icon at bounding box center [409, 146] width 13 height 13
click at [411, 146] on icon at bounding box center [409, 146] width 13 height 13
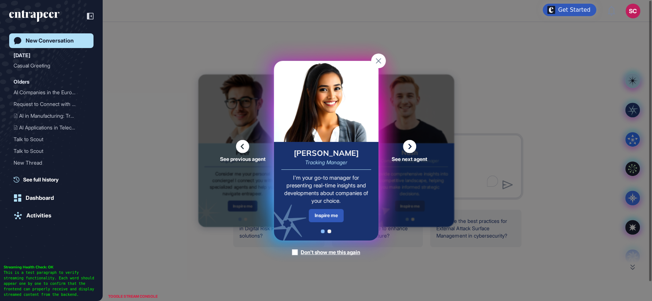
click at [409, 148] on icon at bounding box center [409, 146] width 13 height 13
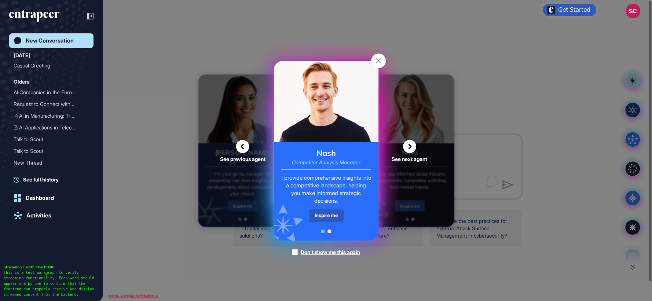
click at [324, 216] on div "Inspire me" at bounding box center [326, 215] width 35 height 13
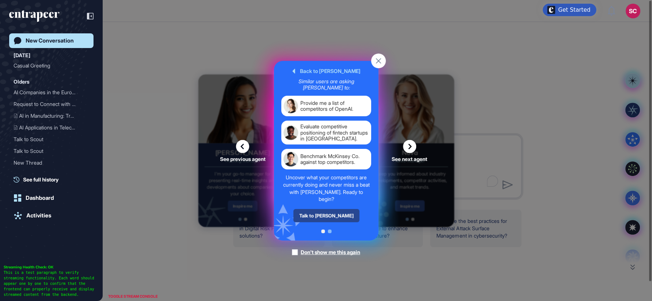
click at [326, 216] on div "Talk to Nash" at bounding box center [326, 215] width 66 height 13
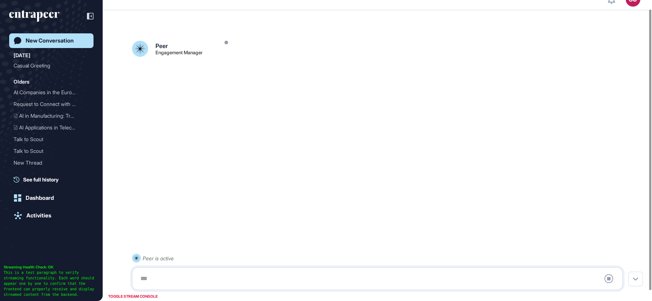
scroll to position [20, 0]
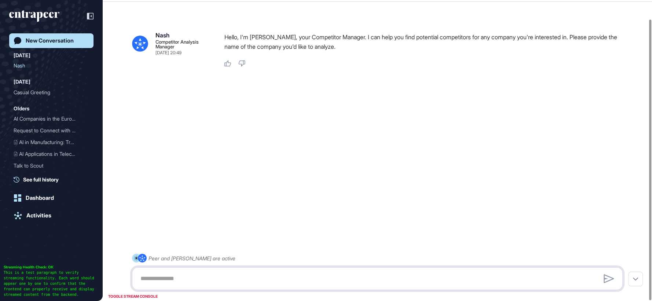
click at [213, 273] on textarea at bounding box center [377, 279] width 483 height 15
paste textarea "**********"
click at [232, 273] on textarea "**********" at bounding box center [377, 279] width 483 height 15
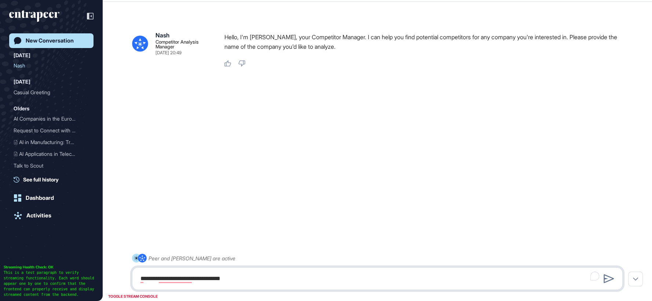
click at [263, 278] on textarea "**********" at bounding box center [377, 279] width 483 height 15
paste textarea "**********"
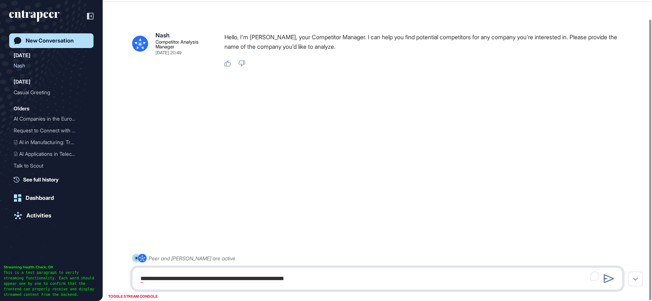
click at [201, 280] on textarea "**********" at bounding box center [377, 279] width 483 height 15
click at [199, 281] on textarea "**********" at bounding box center [377, 279] width 483 height 15
click at [330, 276] on textarea "**********" at bounding box center [377, 279] width 483 height 15
type textarea "**********"
click at [607, 278] on icon at bounding box center [609, 278] width 11 height 9
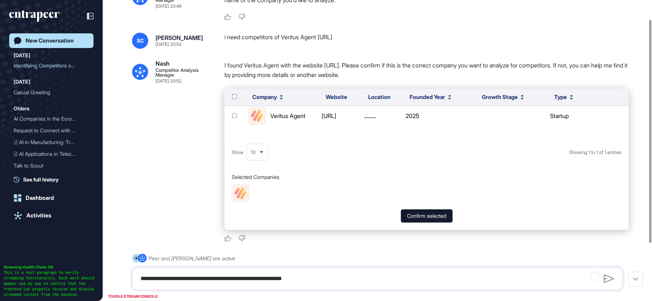
scroll to position [103, 0]
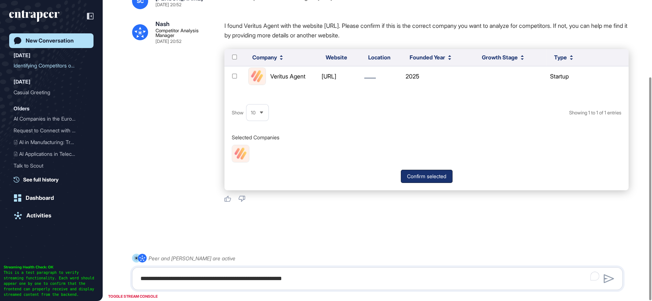
click at [437, 174] on button "Confirm selected" at bounding box center [427, 176] width 52 height 13
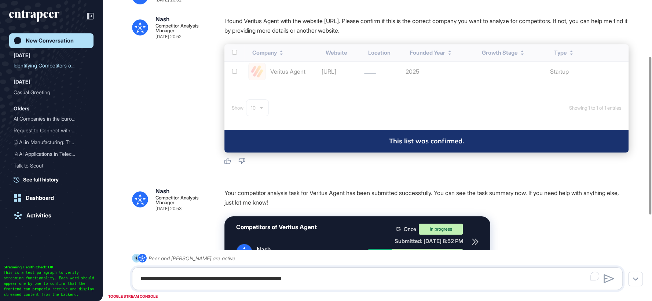
scroll to position [26, 0]
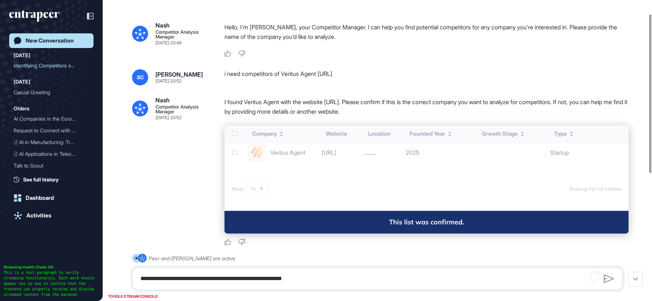
click at [54, 37] on link "New Conversation" at bounding box center [51, 40] width 84 height 15
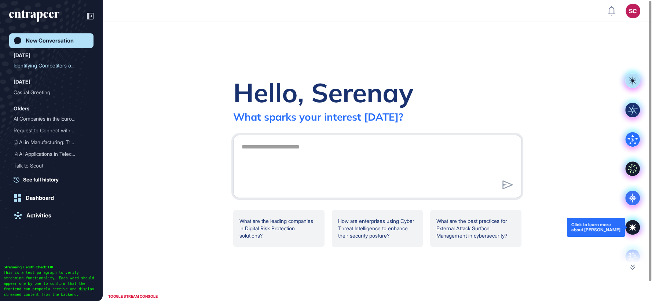
click at [626, 225] on icon at bounding box center [633, 227] width 15 height 15
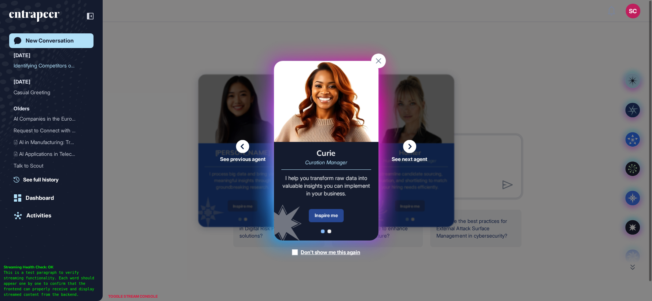
click at [332, 216] on div "Inspire me" at bounding box center [326, 215] width 35 height 13
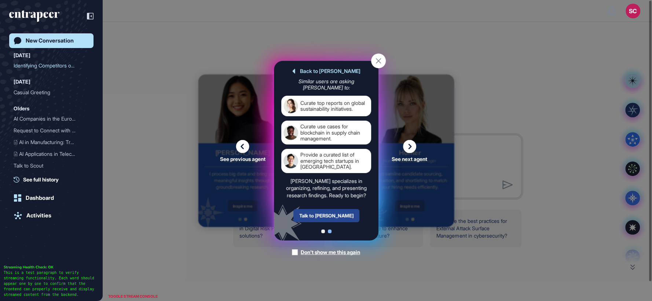
click at [336, 214] on div "Talk to Curie" at bounding box center [326, 215] width 66 height 13
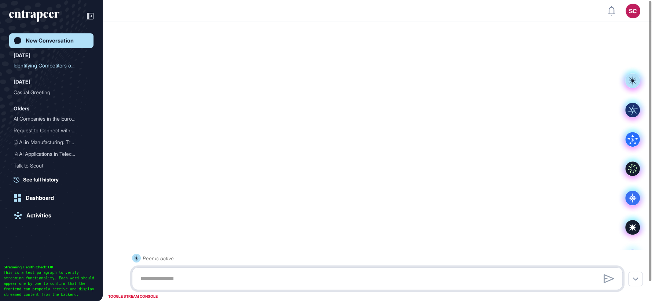
click at [250, 272] on textarea at bounding box center [377, 279] width 483 height 15
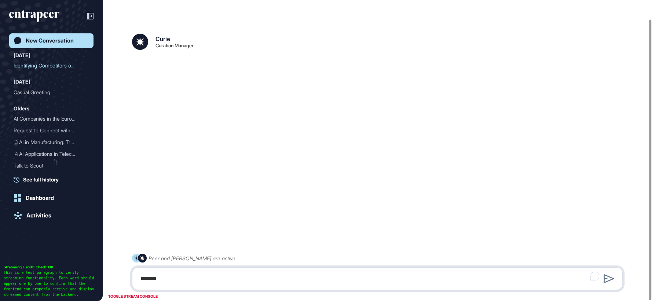
scroll to position [20, 0]
click at [225, 186] on div "Curie Curation Manager Sep 23, 2025 20:55 Peer and Curie are active ******" at bounding box center [378, 141] width 550 height 271
click at [264, 279] on textarea "******" at bounding box center [377, 279] width 483 height 15
type textarea "*"
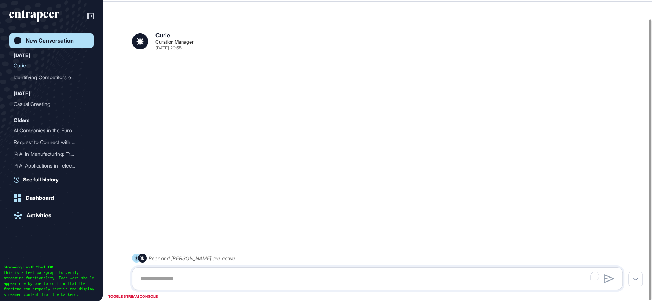
click at [318, 104] on div "Curie Curation Manager Sep 23, 2025 20:55 Peer and Curie are active" at bounding box center [378, 141] width 550 height 271
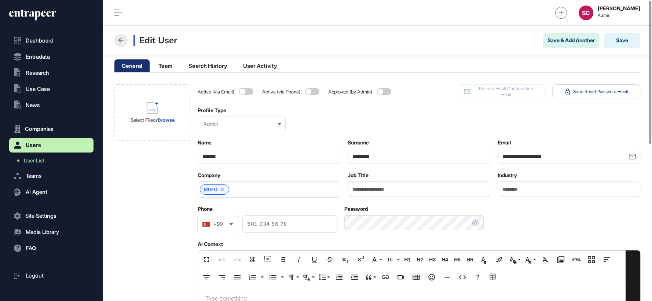
click at [122, 37] on icon at bounding box center [121, 40] width 9 height 9
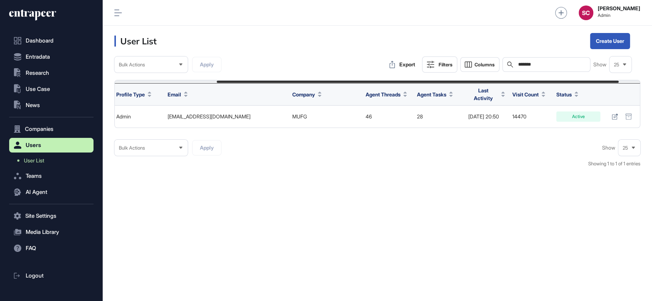
scroll to position [0, 161]
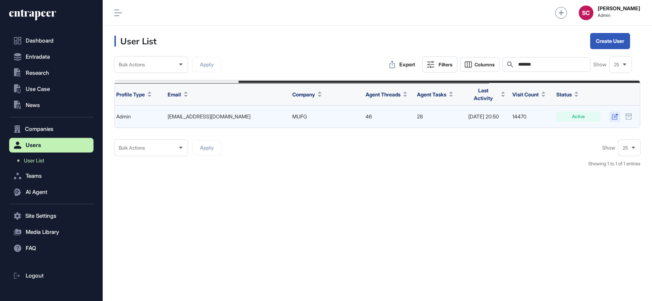
click at [615, 114] on icon at bounding box center [615, 117] width 6 height 6
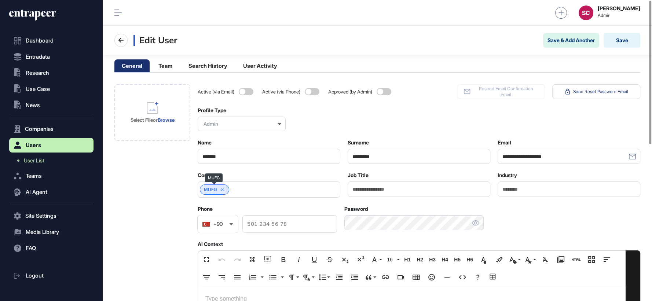
click at [224, 188] on icon at bounding box center [222, 189] width 5 height 5
click at [224, 188] on input "text" at bounding box center [265, 190] width 124 height 6
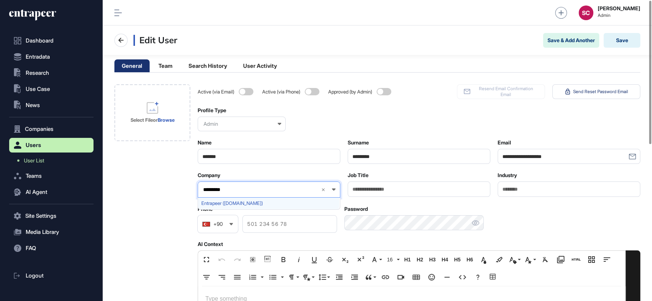
type input "*********"
click at [246, 207] on div "Entrapeer ([DOMAIN_NAME])" at bounding box center [268, 203] width 141 height 11
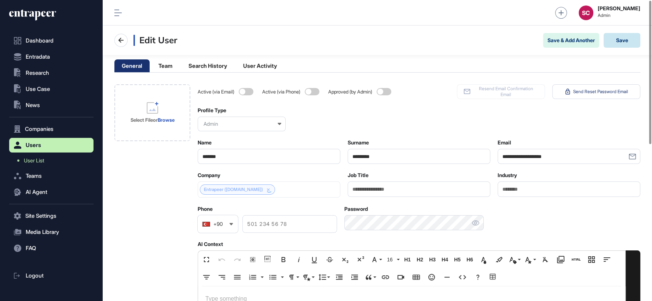
click at [630, 38] on button "Save" at bounding box center [622, 40] width 37 height 15
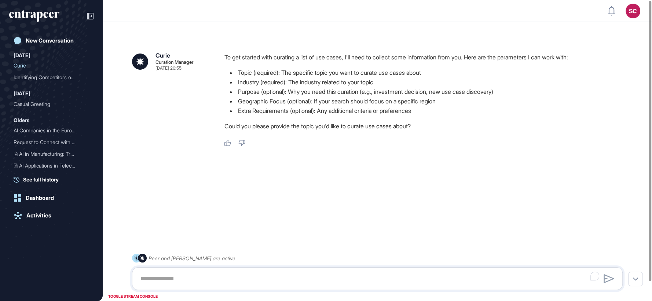
click at [228, 276] on textarea "To enrich screen reader interactions, please activate Accessibility in Grammarl…" at bounding box center [377, 279] width 483 height 15
type textarea "**********"
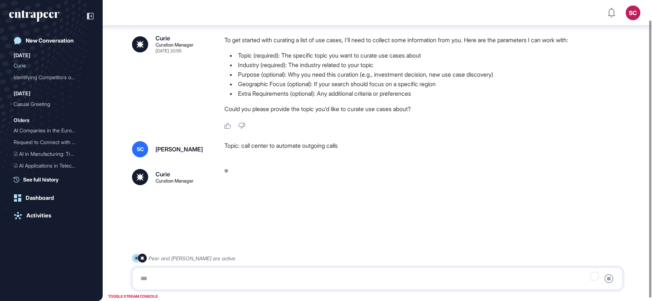
scroll to position [21, 0]
click at [238, 277] on div at bounding box center [377, 279] width 483 height 15
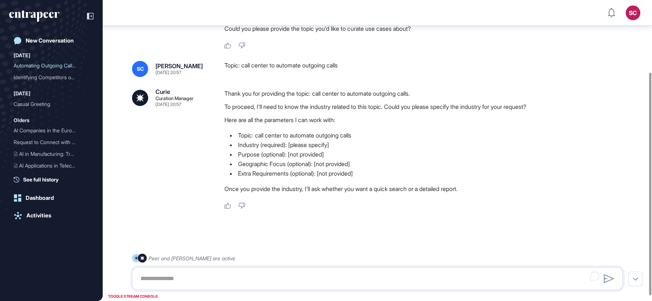
scroll to position [104, 0]
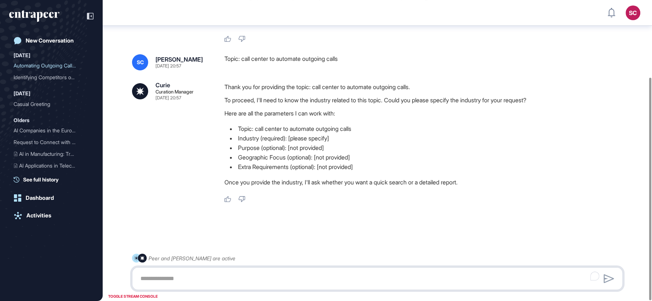
click at [215, 281] on textarea "To enrich screen reader interactions, please activate Accessibility in Grammarl…" at bounding box center [377, 279] width 483 height 15
click at [220, 278] on textarea "**********" at bounding box center [377, 279] width 483 height 15
click at [216, 279] on textarea "**********" at bounding box center [377, 279] width 483 height 15
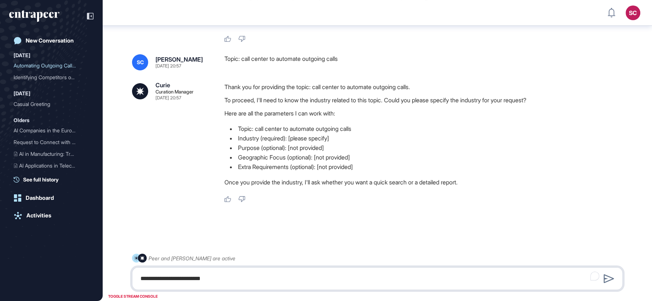
click at [216, 279] on textarea "**********" at bounding box center [377, 279] width 483 height 15
paste textarea "**********"
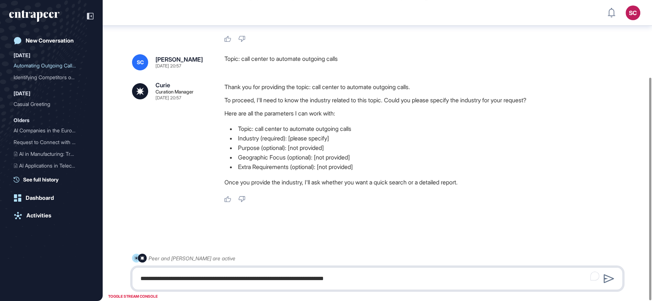
click at [216, 280] on textarea "**********" at bounding box center [377, 279] width 483 height 15
click at [257, 280] on textarea "**********" at bounding box center [377, 279] width 483 height 15
click at [309, 279] on textarea "**********" at bounding box center [377, 279] width 483 height 15
click at [362, 277] on textarea "**********" at bounding box center [377, 279] width 483 height 15
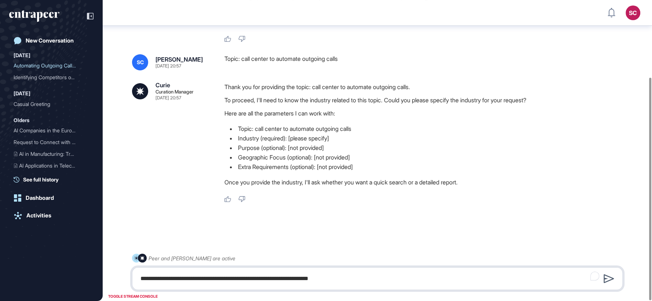
type textarea "**********"
click at [606, 278] on icon at bounding box center [609, 278] width 11 height 9
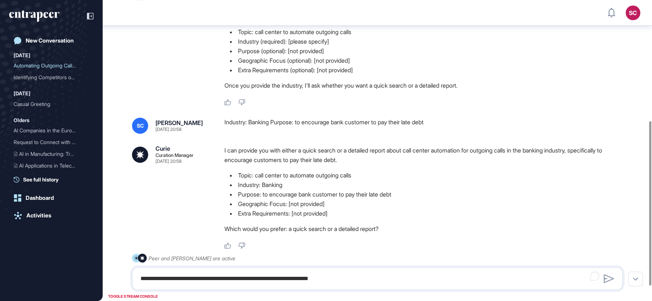
scroll to position [241, 0]
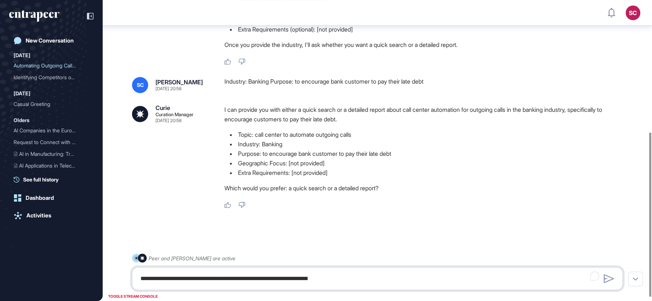
click at [267, 277] on textarea "**********" at bounding box center [377, 279] width 483 height 15
click at [171, 278] on textarea "**********" at bounding box center [377, 279] width 483 height 15
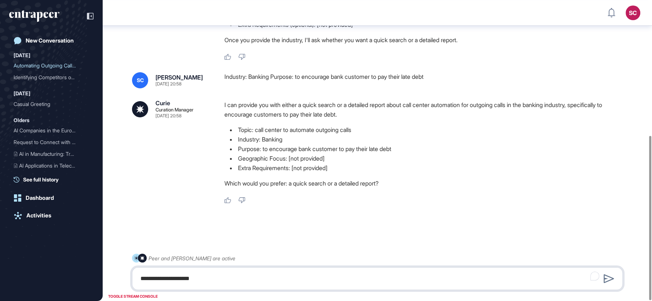
scroll to position [248, 0]
type textarea "**********"
click at [609, 280] on icon at bounding box center [609, 278] width 11 height 9
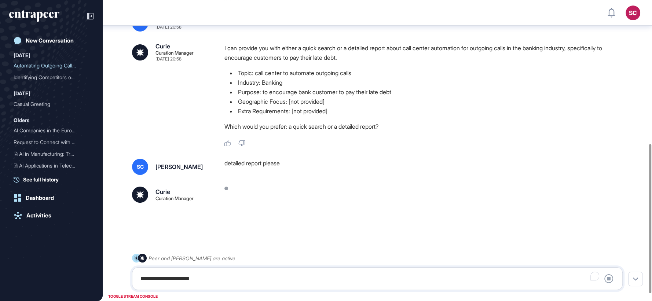
scroll to position [303, 0]
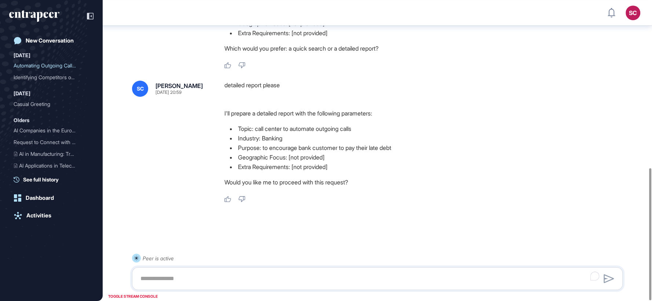
click at [375, 285] on textarea "To enrich screen reader interactions, please activate Accessibility in Grammarl…" at bounding box center [377, 279] width 483 height 15
type textarea "***"
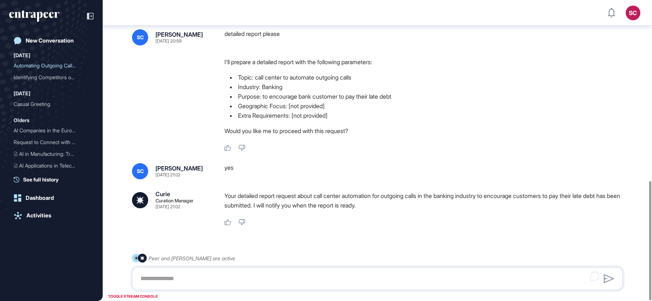
scroll to position [457, 0]
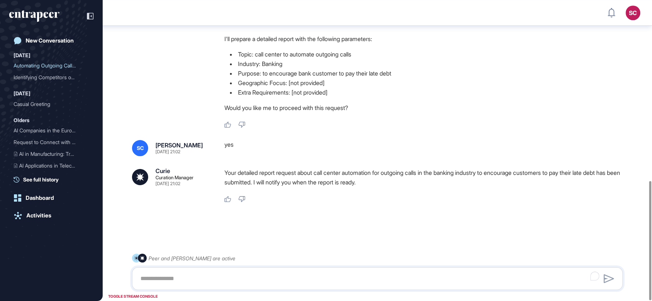
click at [55, 14] on icon "entrapeer-logo" at bounding box center [40, 14] width 38 height 8
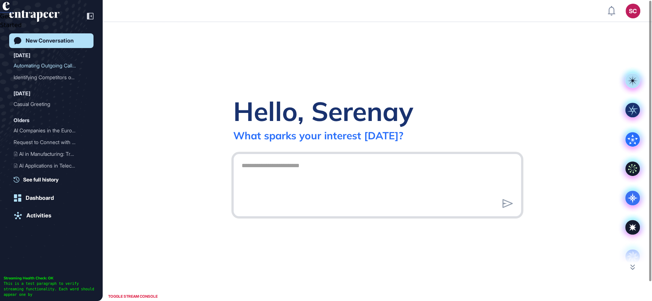
click at [347, 160] on textarea at bounding box center [377, 184] width 280 height 51
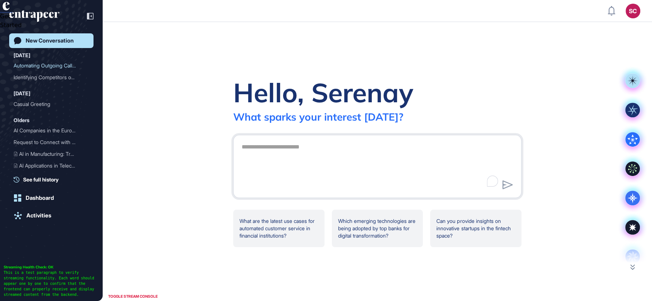
click at [629, 230] on icon at bounding box center [633, 227] width 15 height 15
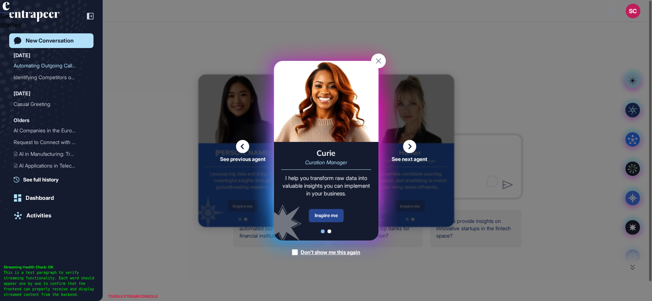
click at [328, 216] on div "Inspire me" at bounding box center [326, 215] width 35 height 13
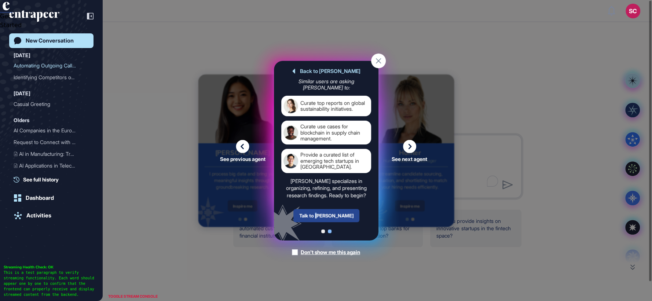
click at [330, 219] on div "Talk to [PERSON_NAME]" at bounding box center [326, 215] width 66 height 13
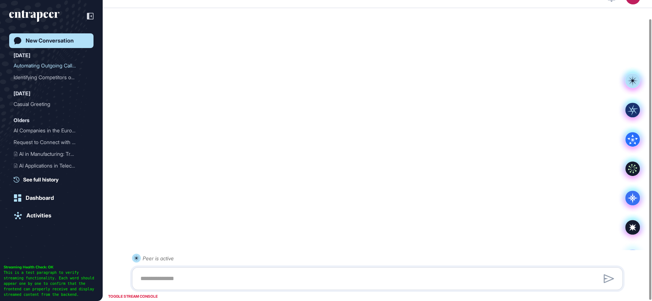
scroll to position [20, 0]
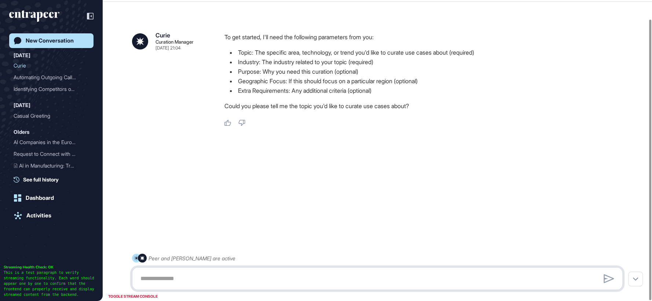
click at [199, 276] on textarea at bounding box center [377, 279] width 483 height 15
paste textarea "**********"
click at [142, 279] on textarea "**********" at bounding box center [377, 279] width 483 height 15
click at [235, 282] on textarea "**********" at bounding box center [377, 279] width 483 height 15
click at [290, 279] on textarea "**********" at bounding box center [377, 279] width 483 height 15
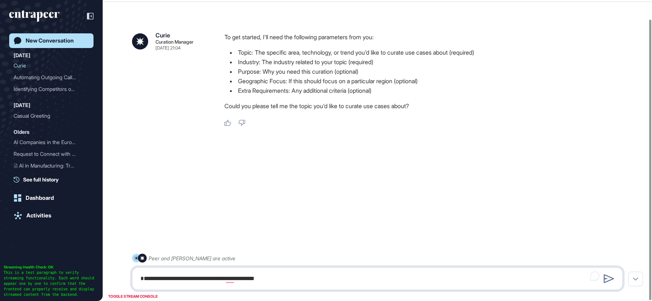
click at [282, 275] on textarea "**********" at bounding box center [377, 279] width 483 height 15
click at [278, 281] on textarea "**********" at bounding box center [377, 279] width 483 height 15
type textarea "**********"
click at [609, 279] on icon at bounding box center [609, 278] width 11 height 9
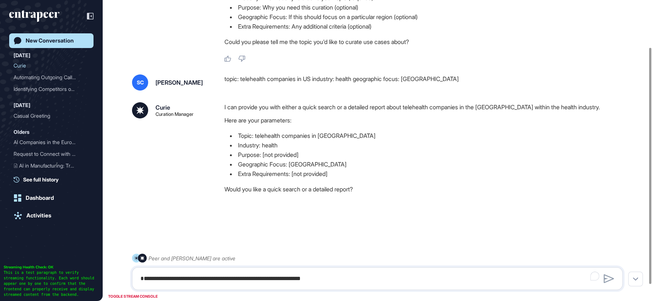
scroll to position [80, 0]
click at [377, 280] on textarea "**********" at bounding box center [377, 279] width 483 height 15
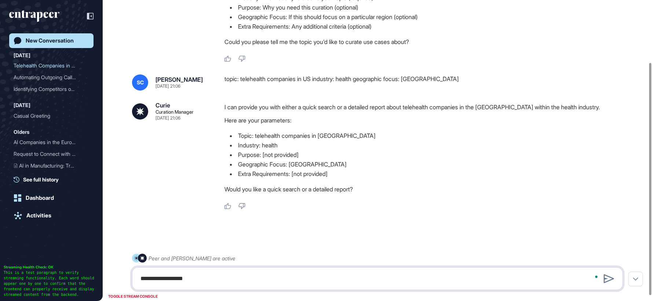
type textarea "**********"
click at [604, 281] on div at bounding box center [609, 278] width 11 height 11
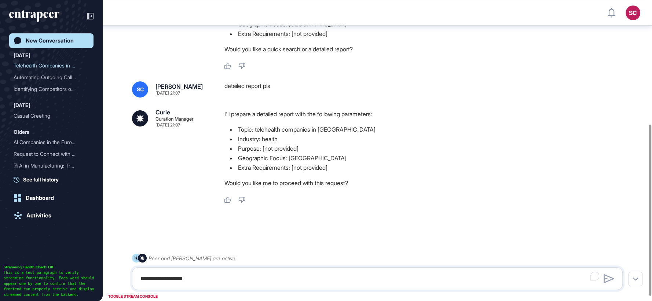
scroll to position [225, 0]
click at [269, 278] on textarea "**********" at bounding box center [377, 279] width 483 height 15
type textarea "***"
click at [608, 277] on icon at bounding box center [609, 278] width 11 height 9
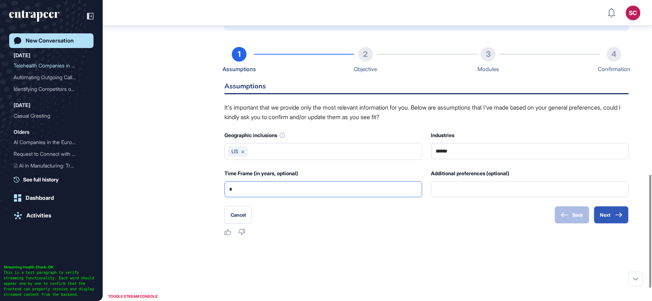
scroll to position [497, 0]
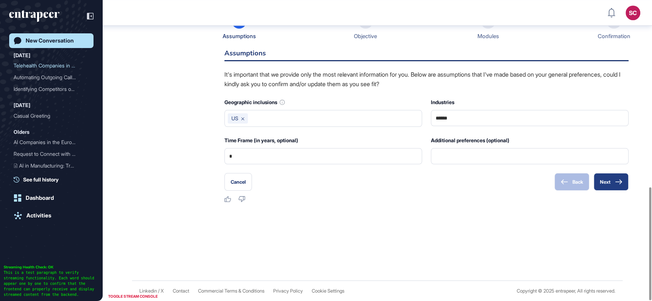
click at [621, 183] on icon at bounding box center [618, 181] width 7 height 5
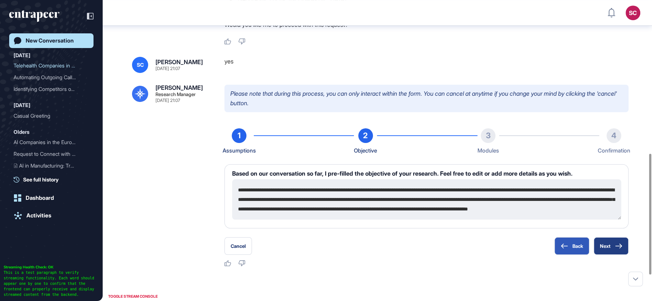
scroll to position [325, 0]
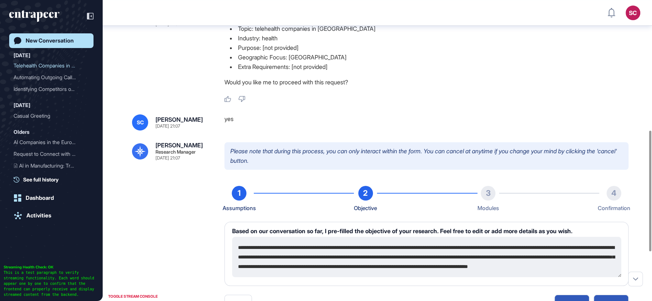
click at [63, 39] on div "New Conversation" at bounding box center [50, 40] width 48 height 7
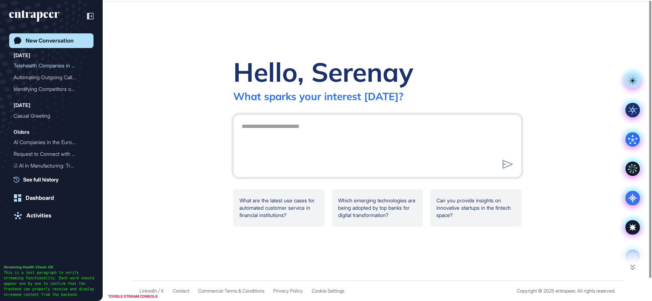
scroll to position [0, 0]
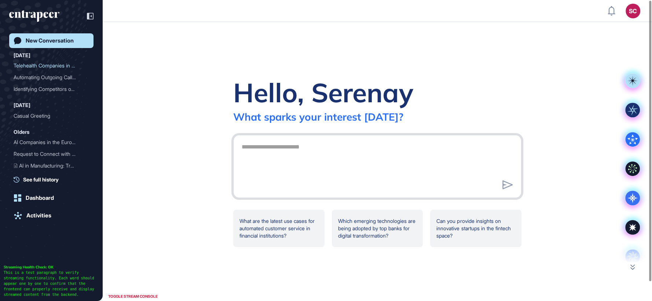
click at [299, 159] on textarea at bounding box center [377, 165] width 280 height 51
click at [294, 149] on textarea at bounding box center [377, 165] width 280 height 51
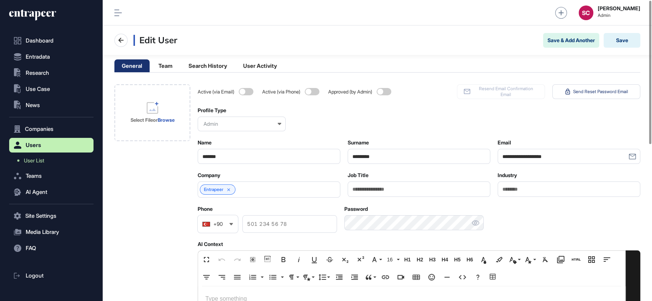
scroll to position [81, 0]
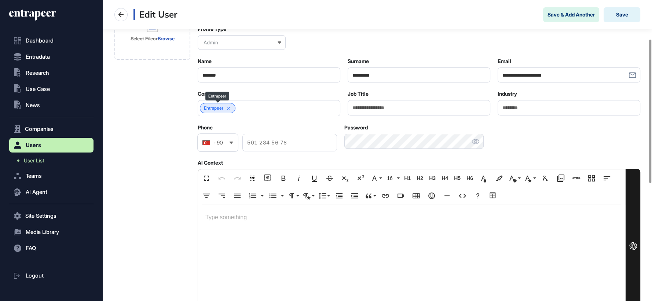
click at [231, 106] on icon at bounding box center [228, 108] width 5 height 5
click at [620, 21] on button "Save" at bounding box center [622, 14] width 37 height 15
